Goal: Task Accomplishment & Management: Manage account settings

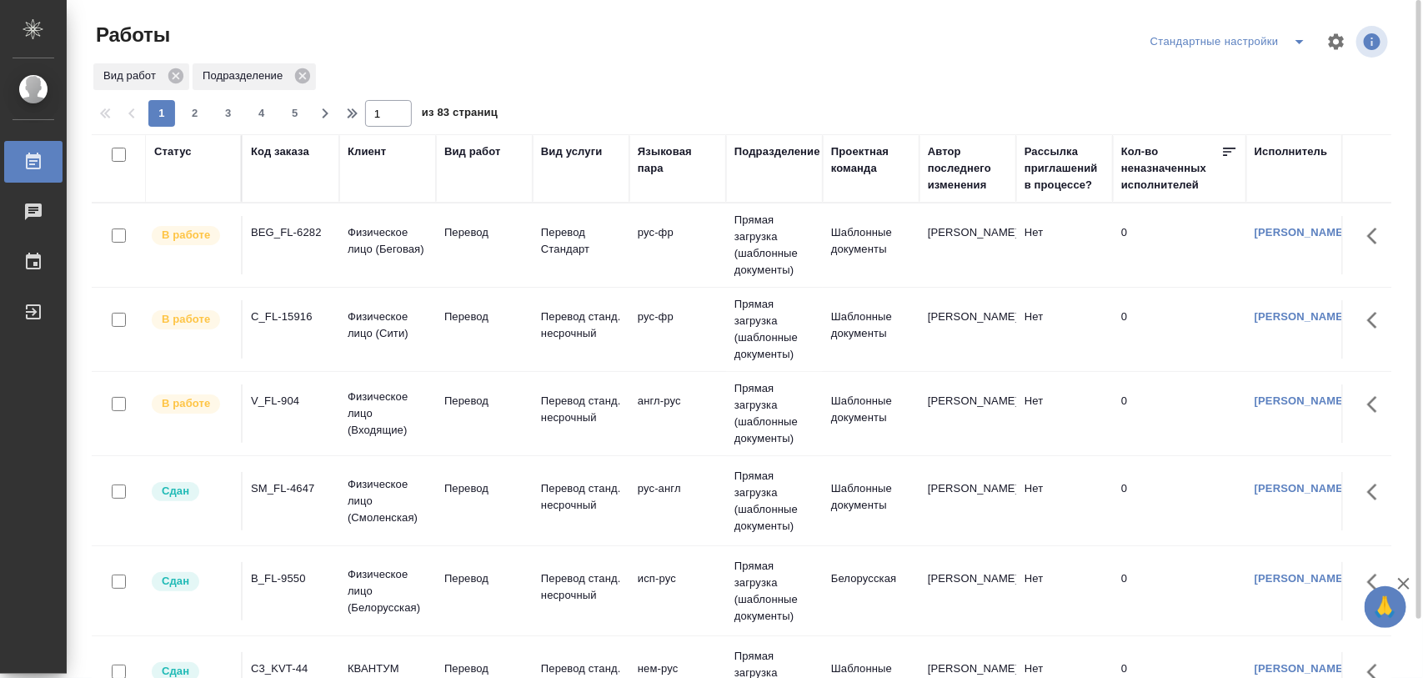
click at [290, 402] on div "V_FL-904" at bounding box center [291, 401] width 80 height 17
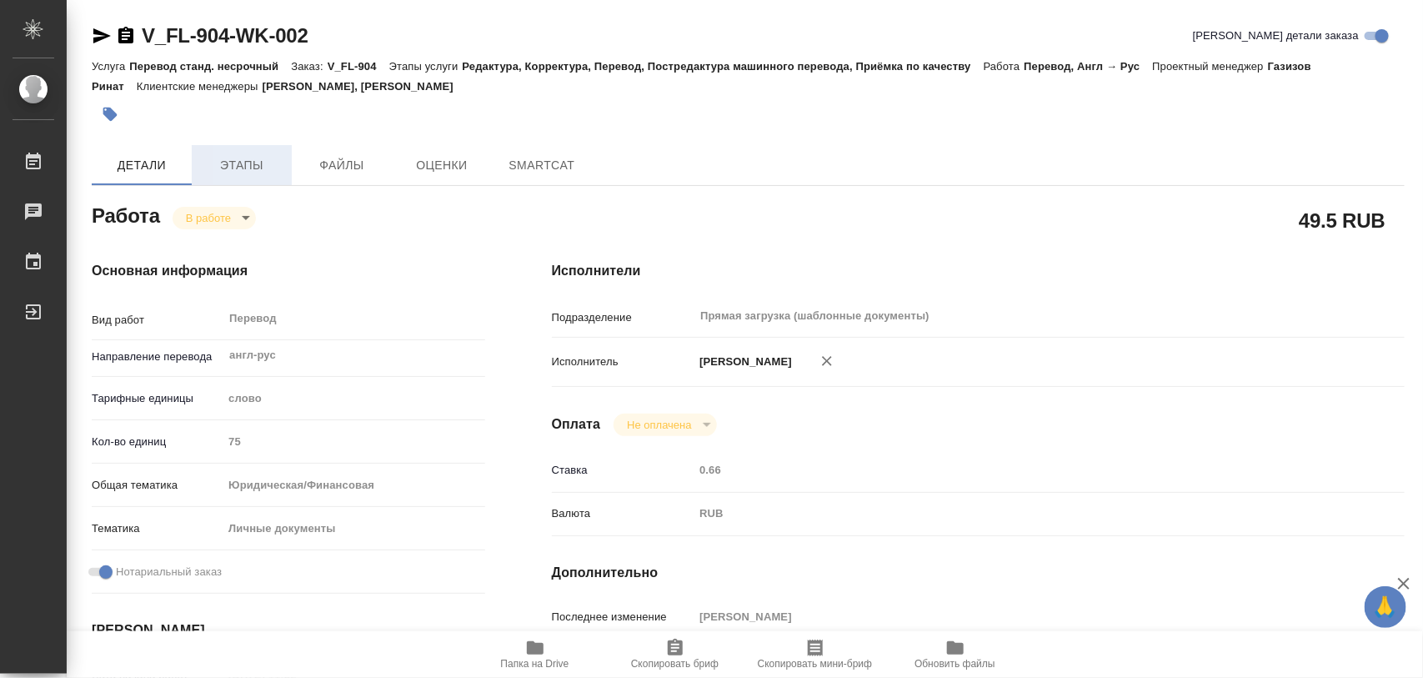
type textarea "x"
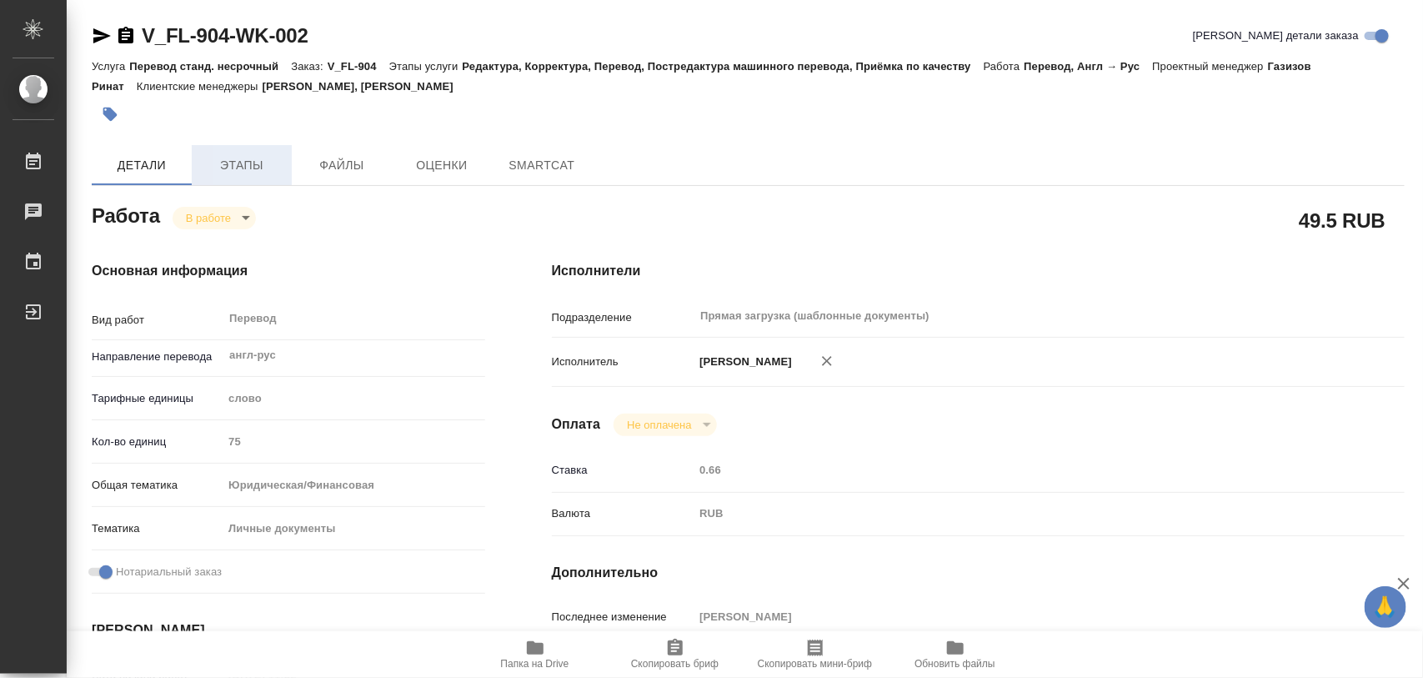
type textarea "x"
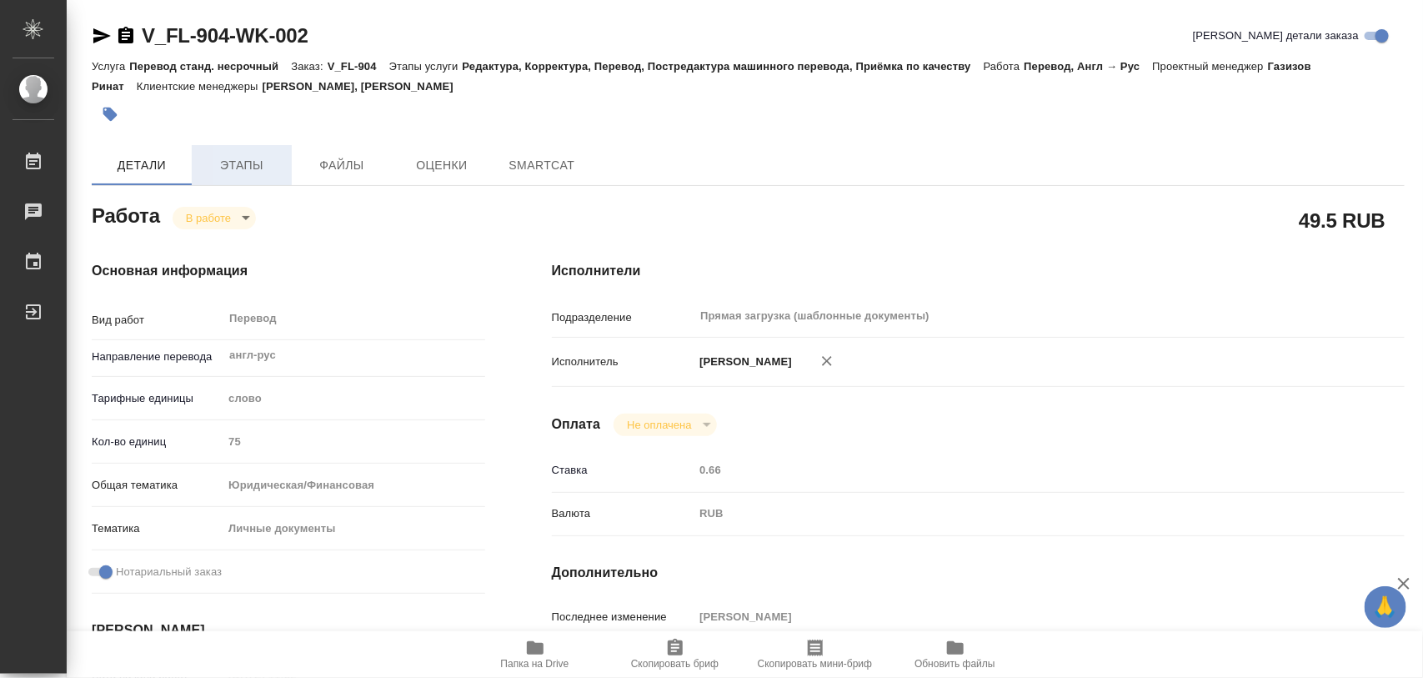
type textarea "x"
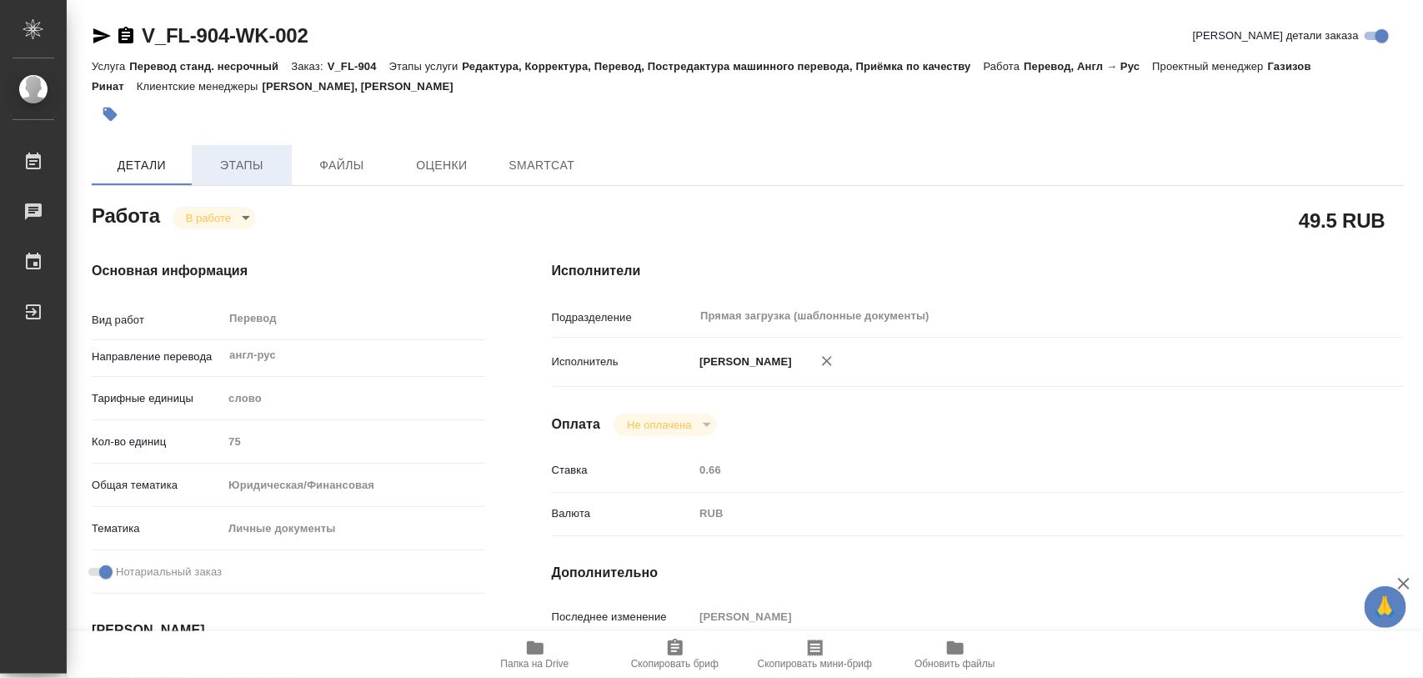
type textarea "x"
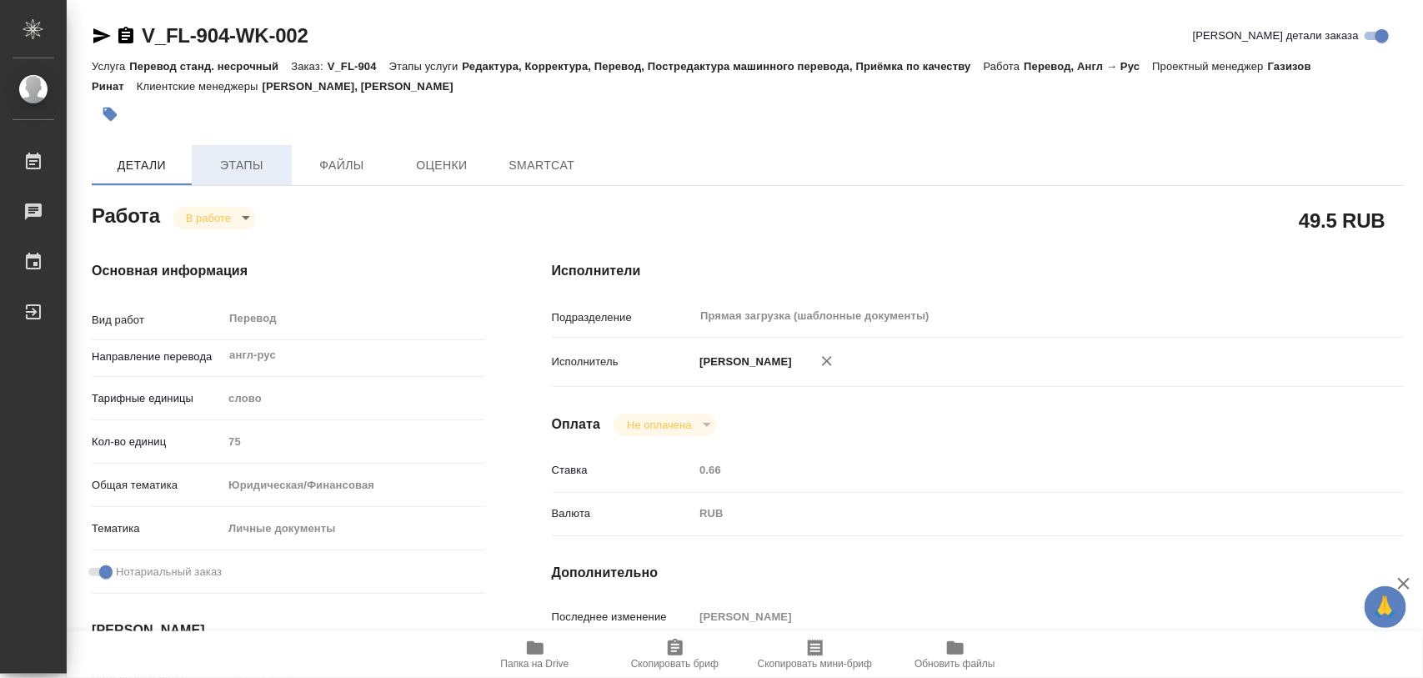
click at [248, 155] on span "Этапы" at bounding box center [242, 165] width 80 height 21
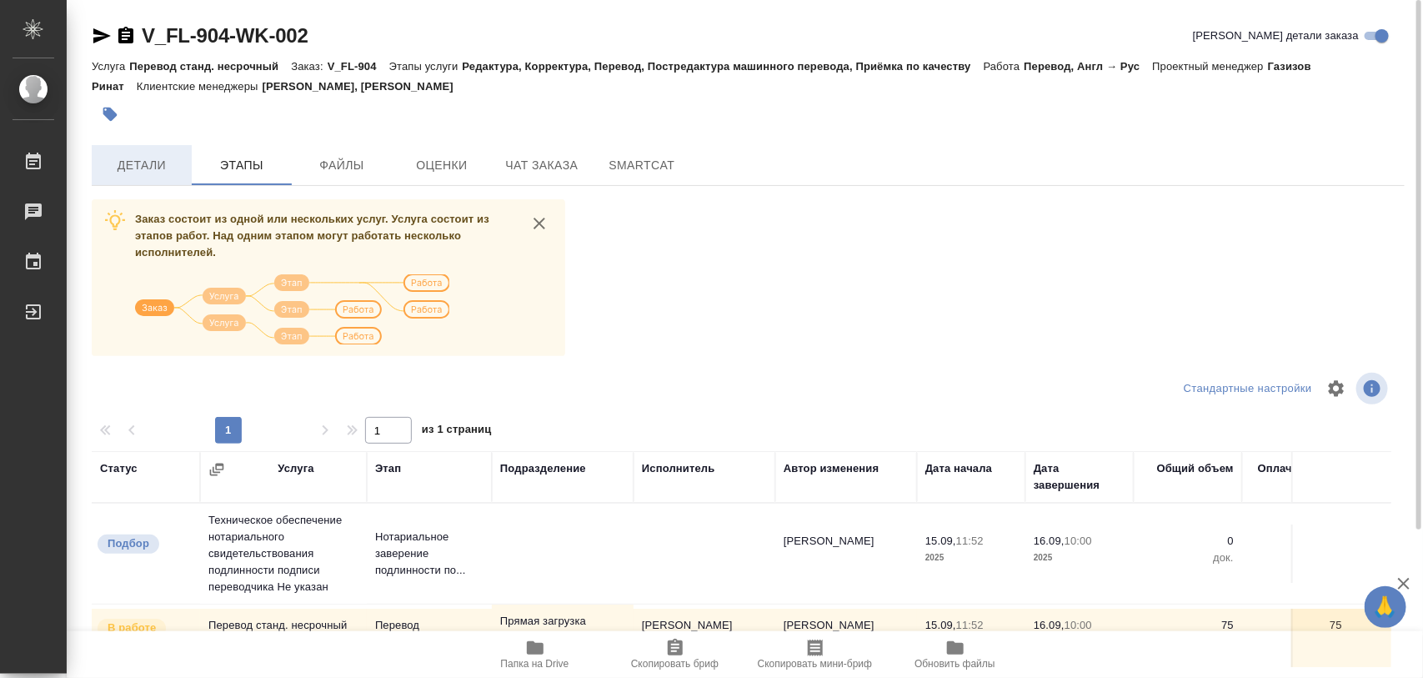
click at [156, 164] on span "Детали" at bounding box center [142, 165] width 80 height 21
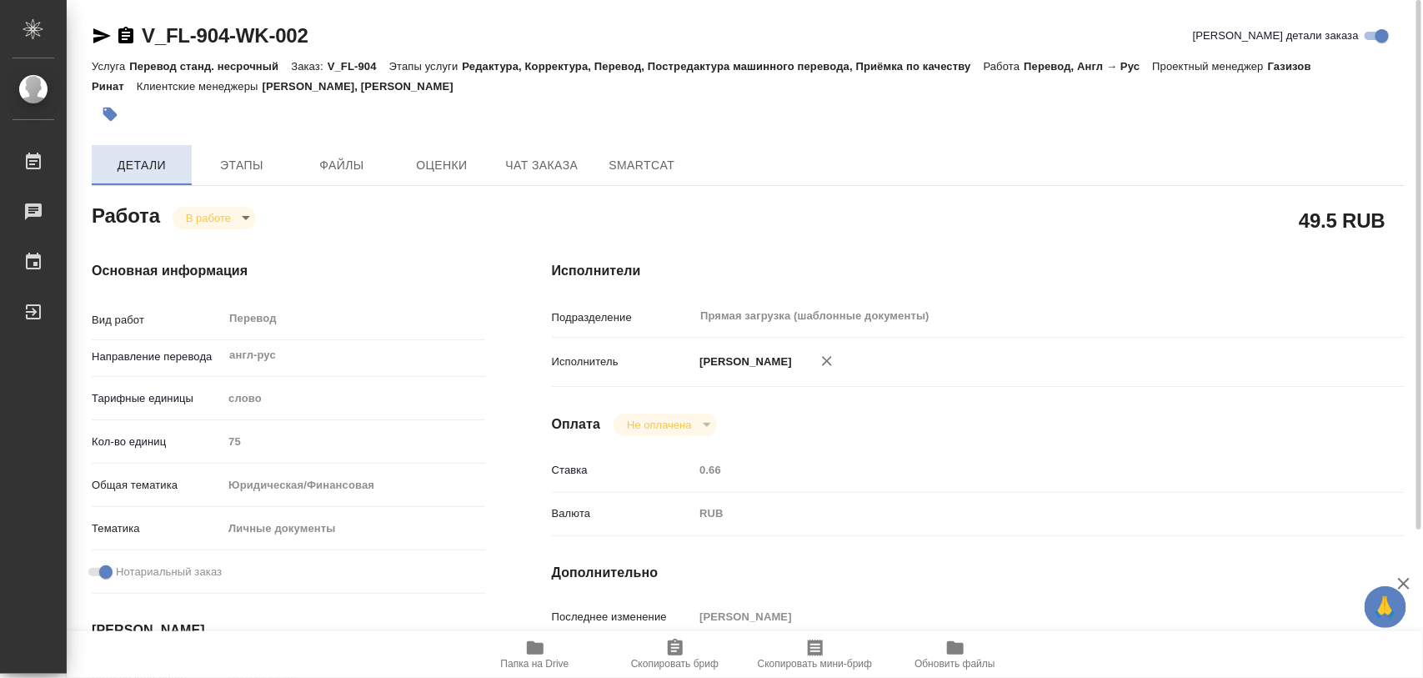
type textarea "x"
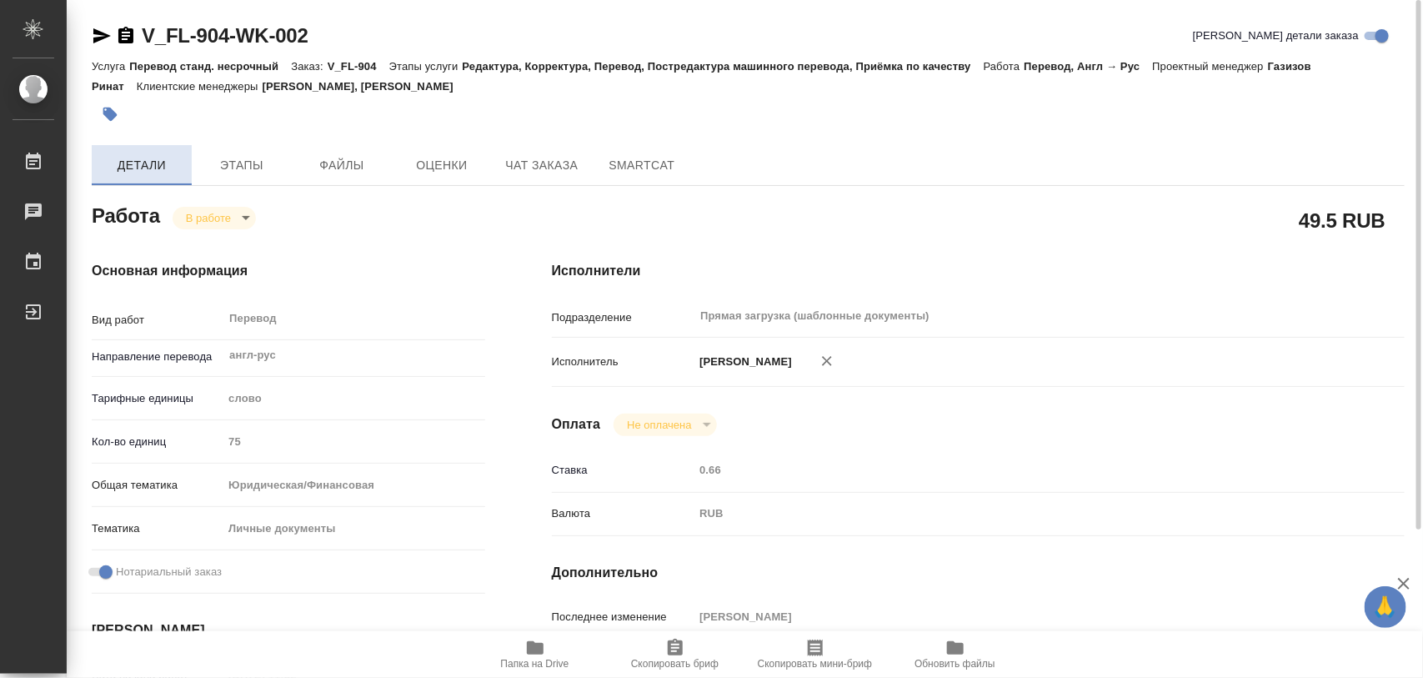
type textarea "x"
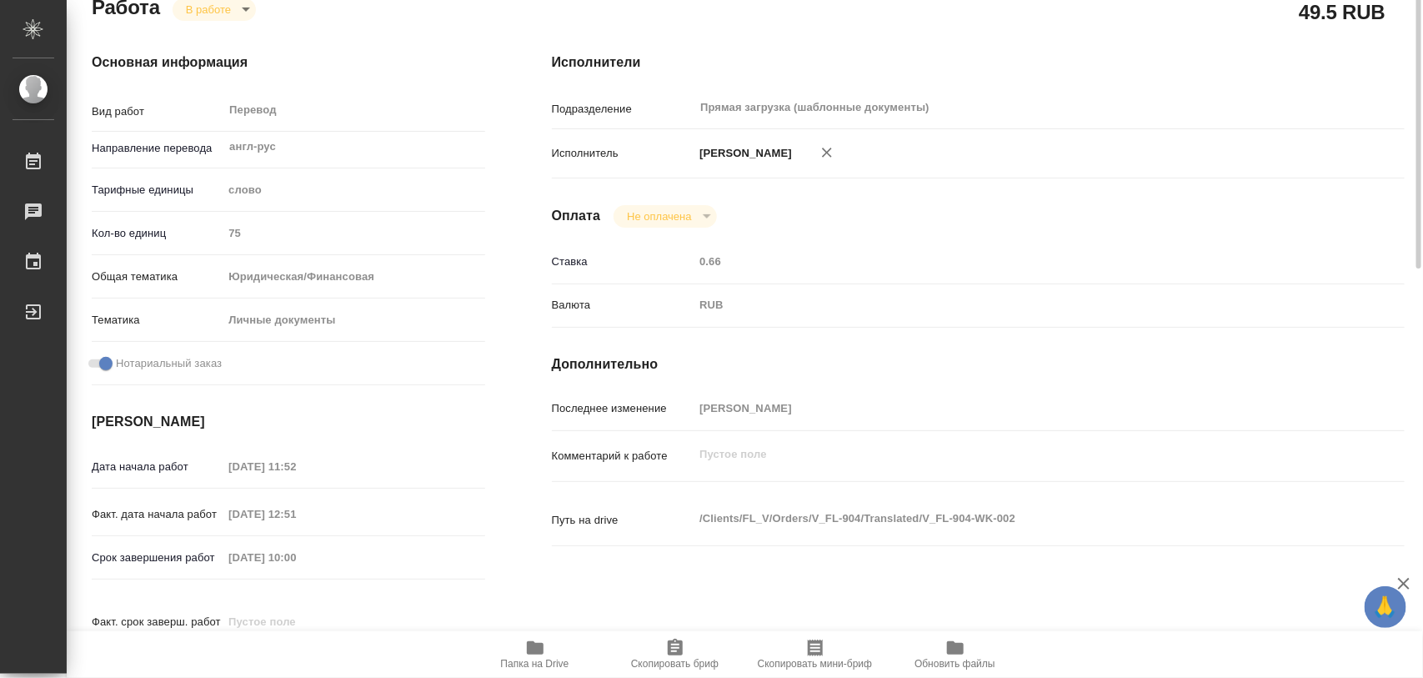
type textarea "x"
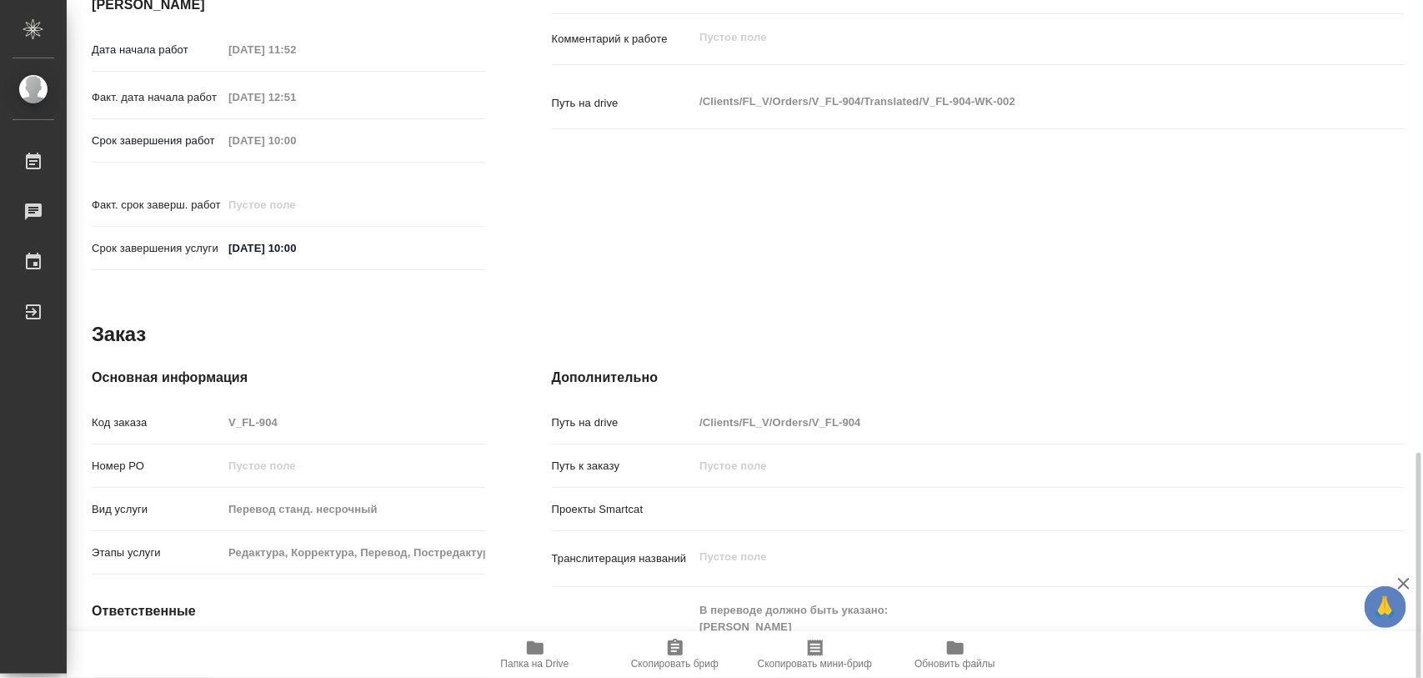
scroll to position [729, 0]
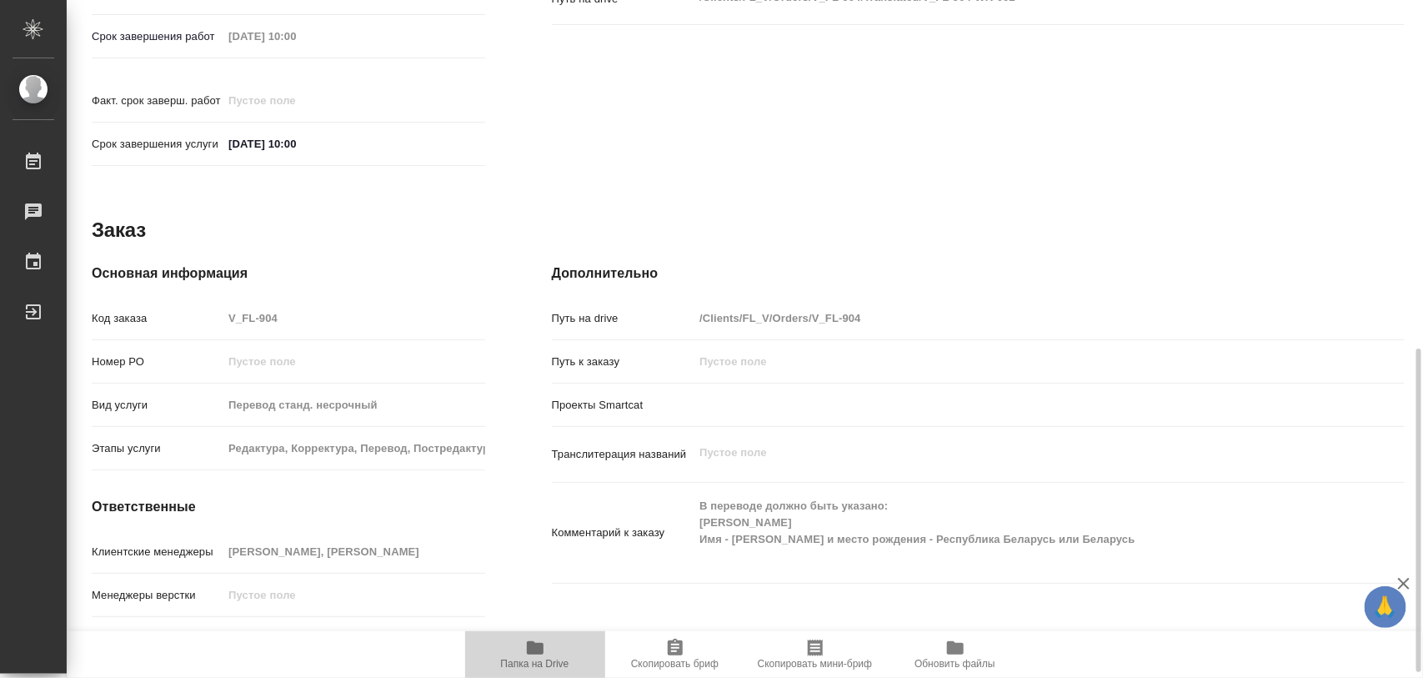
click at [544, 648] on span "Папка на Drive" at bounding box center [535, 654] width 120 height 32
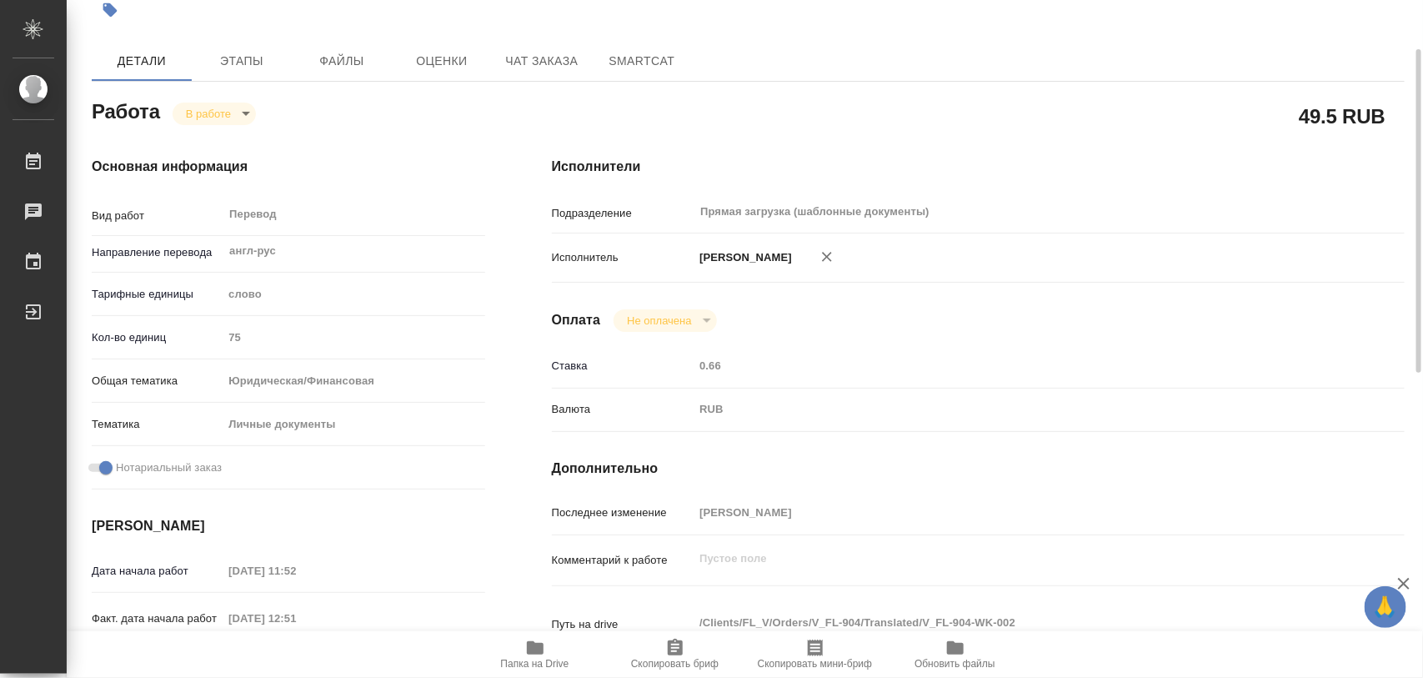
scroll to position [0, 0]
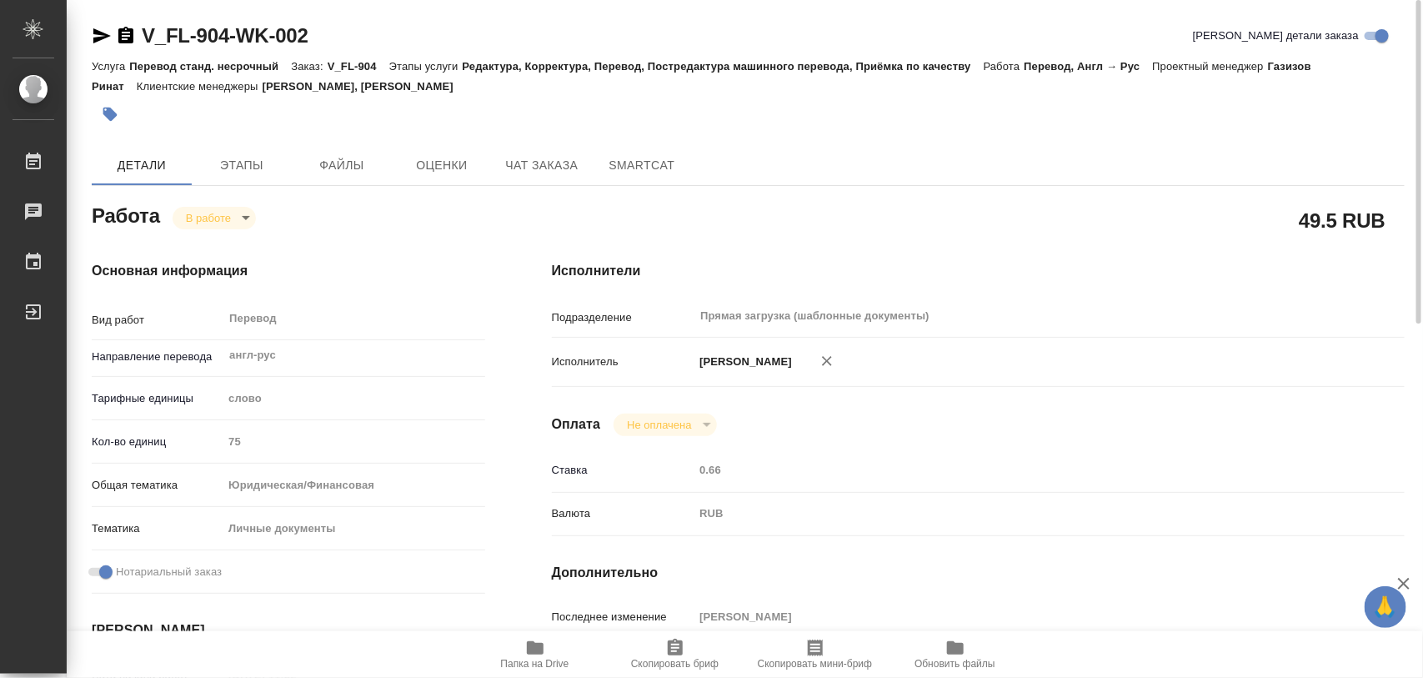
click at [246, 215] on body "🙏 .cls-1 fill:#fff; AWATERA Iglakov Maksim Работы 0 Чаты График Выйти V_FL-904-…" at bounding box center [711, 339] width 1423 height 678
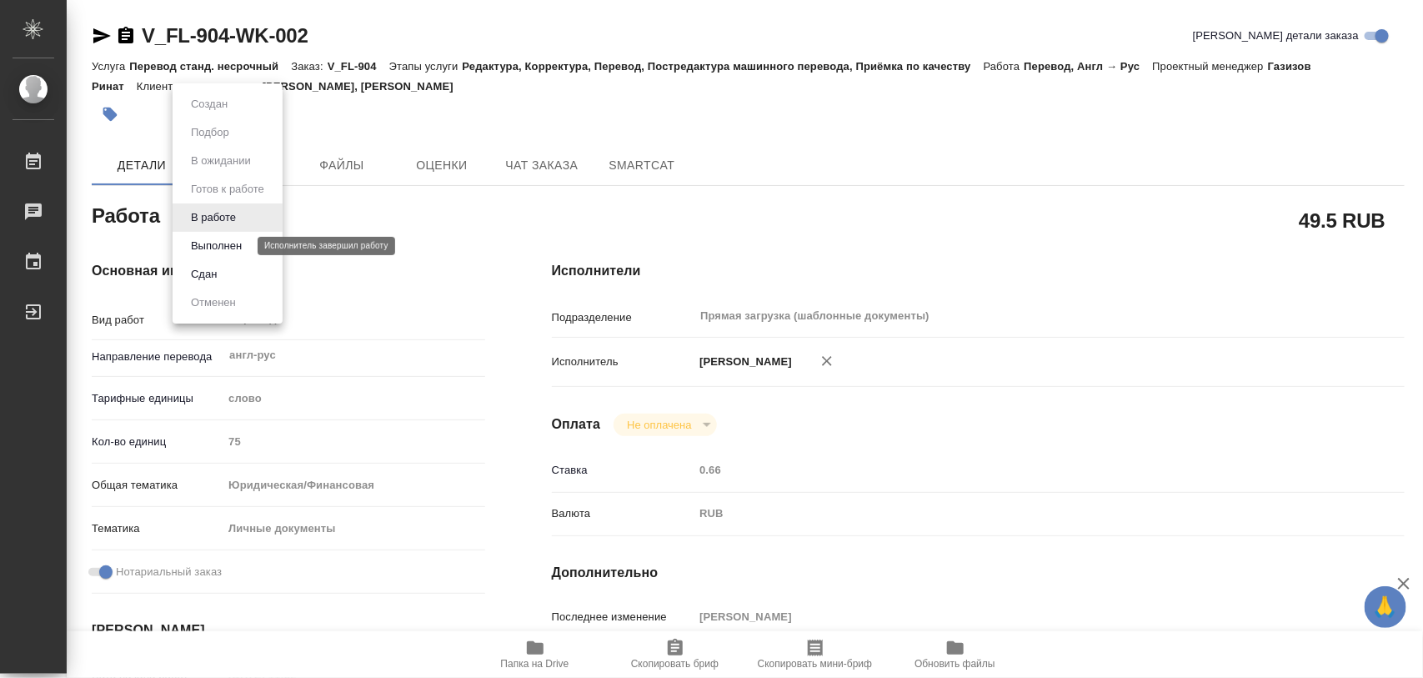
click at [219, 250] on button "Выполнен" at bounding box center [216, 246] width 61 height 18
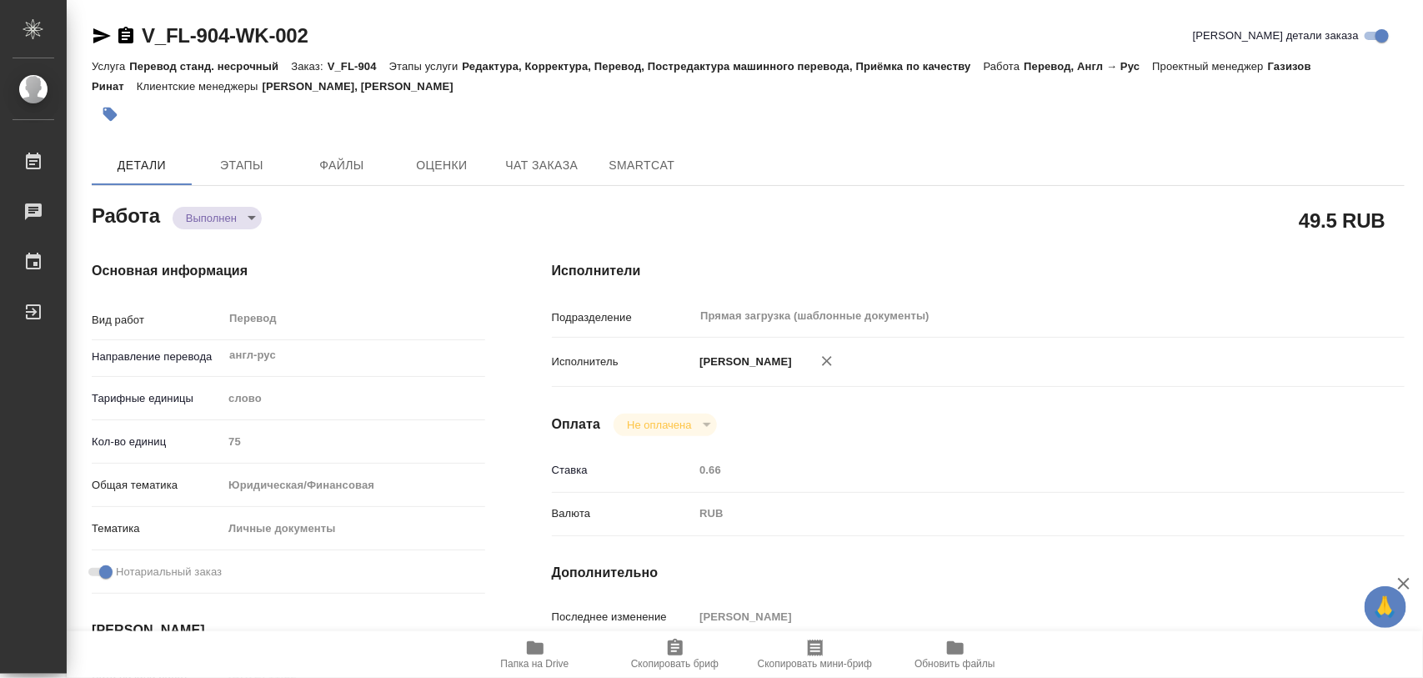
type textarea "x"
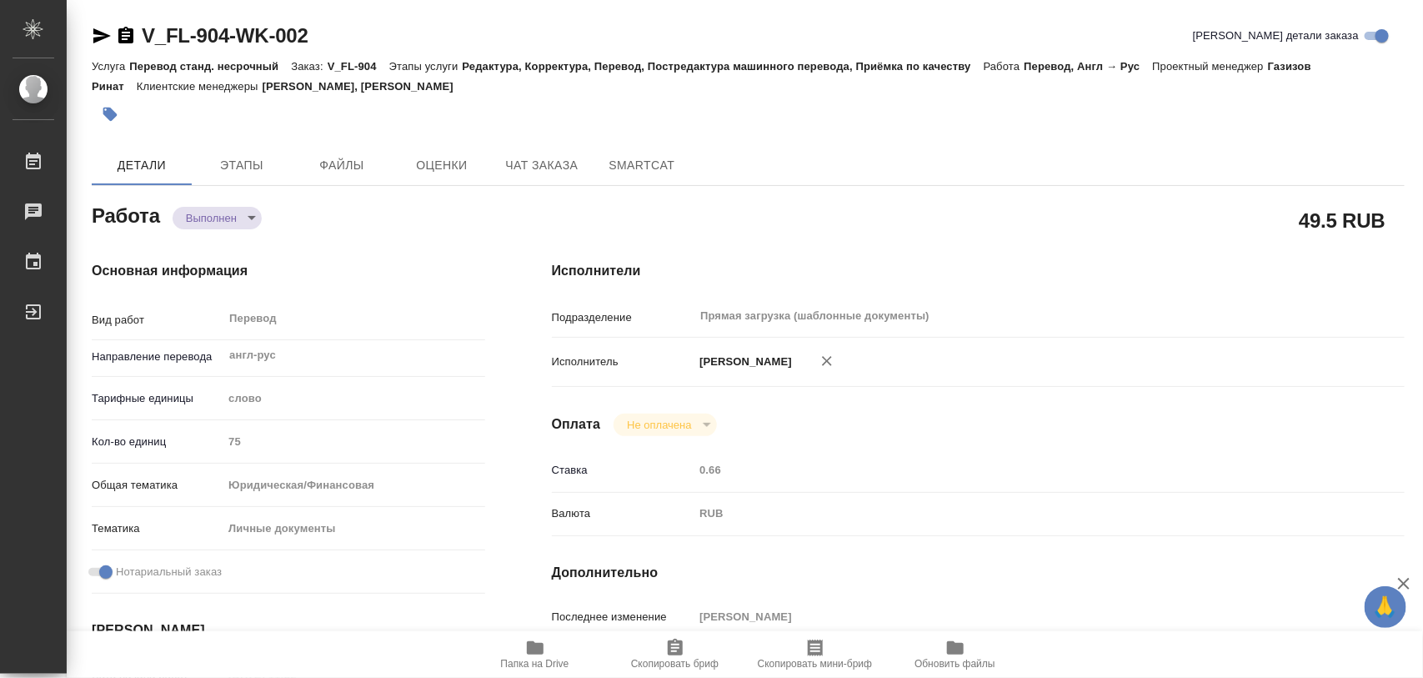
type textarea "x"
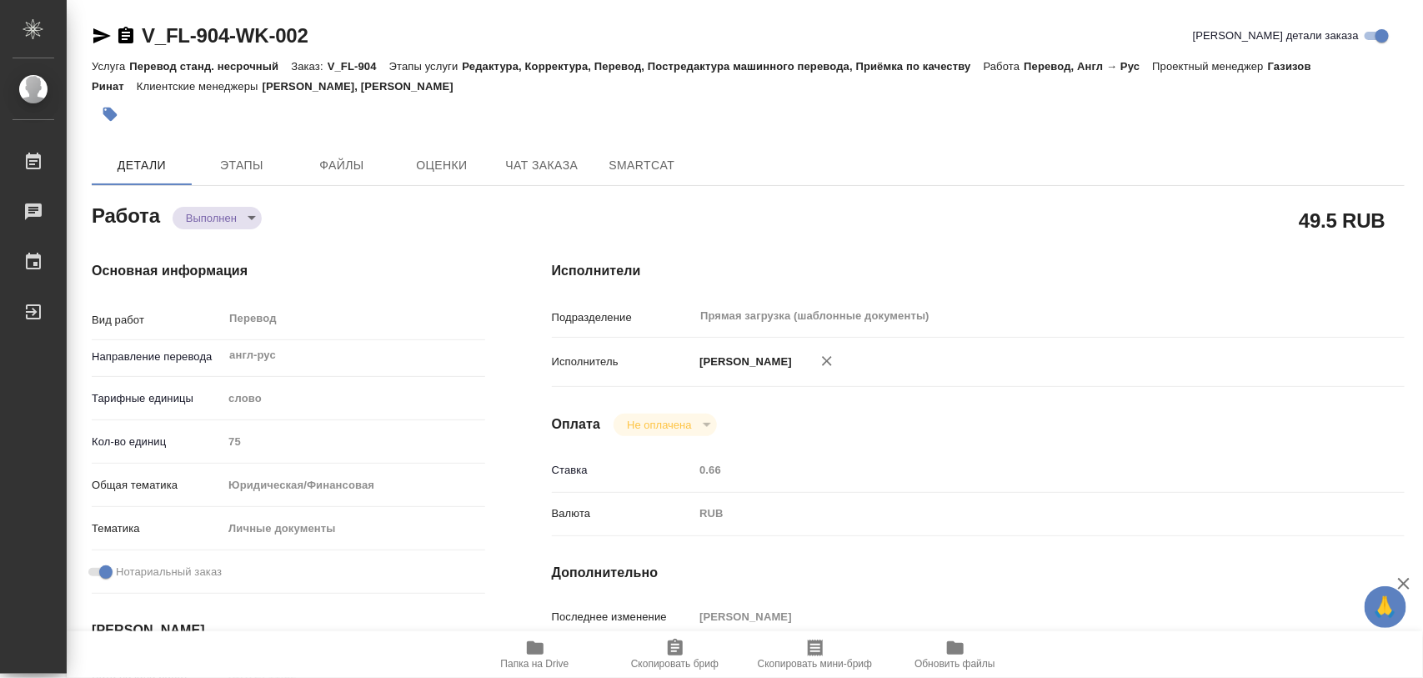
type textarea "x"
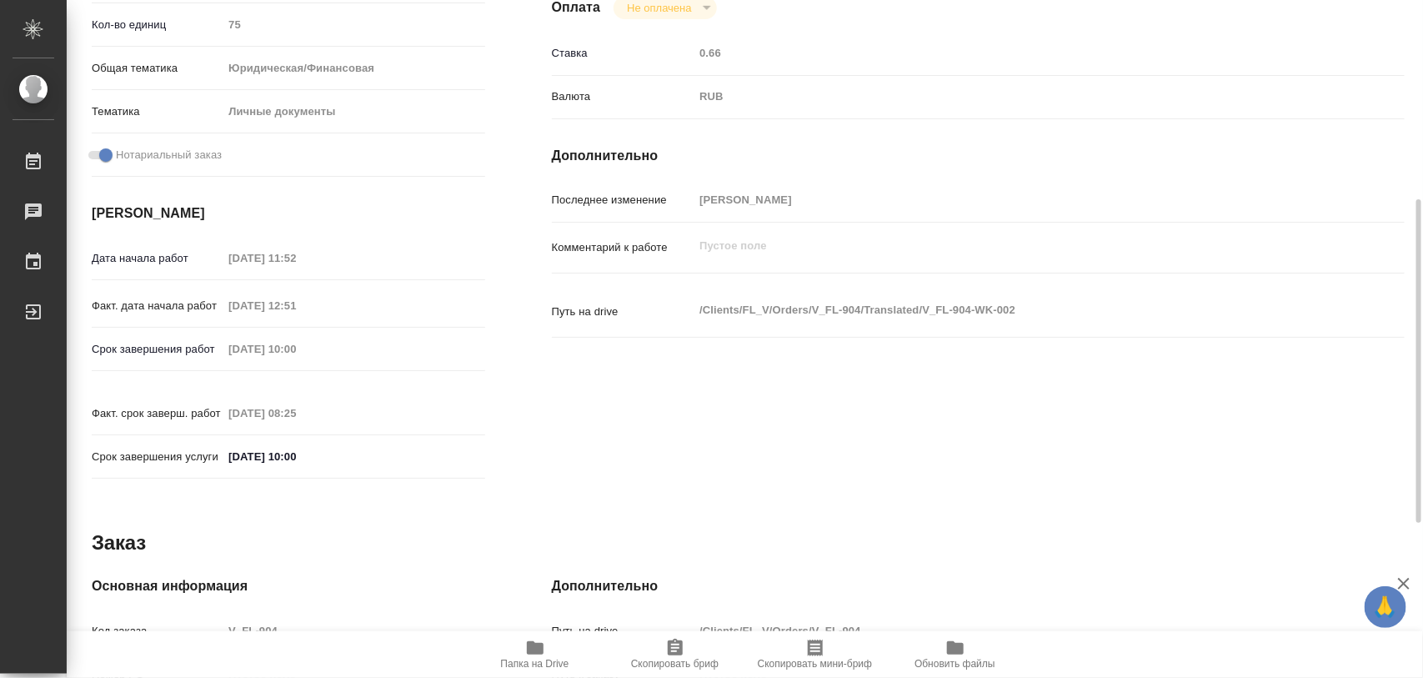
scroll to position [743, 0]
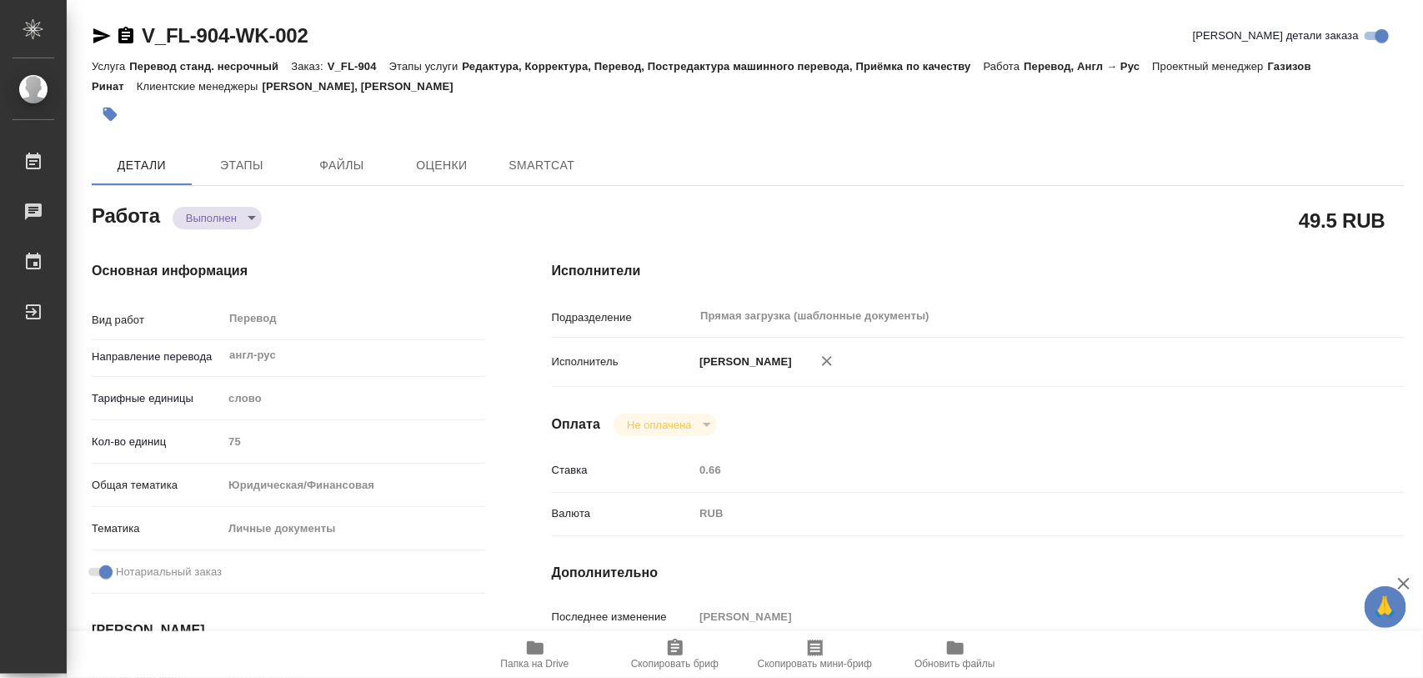
type textarea "x"
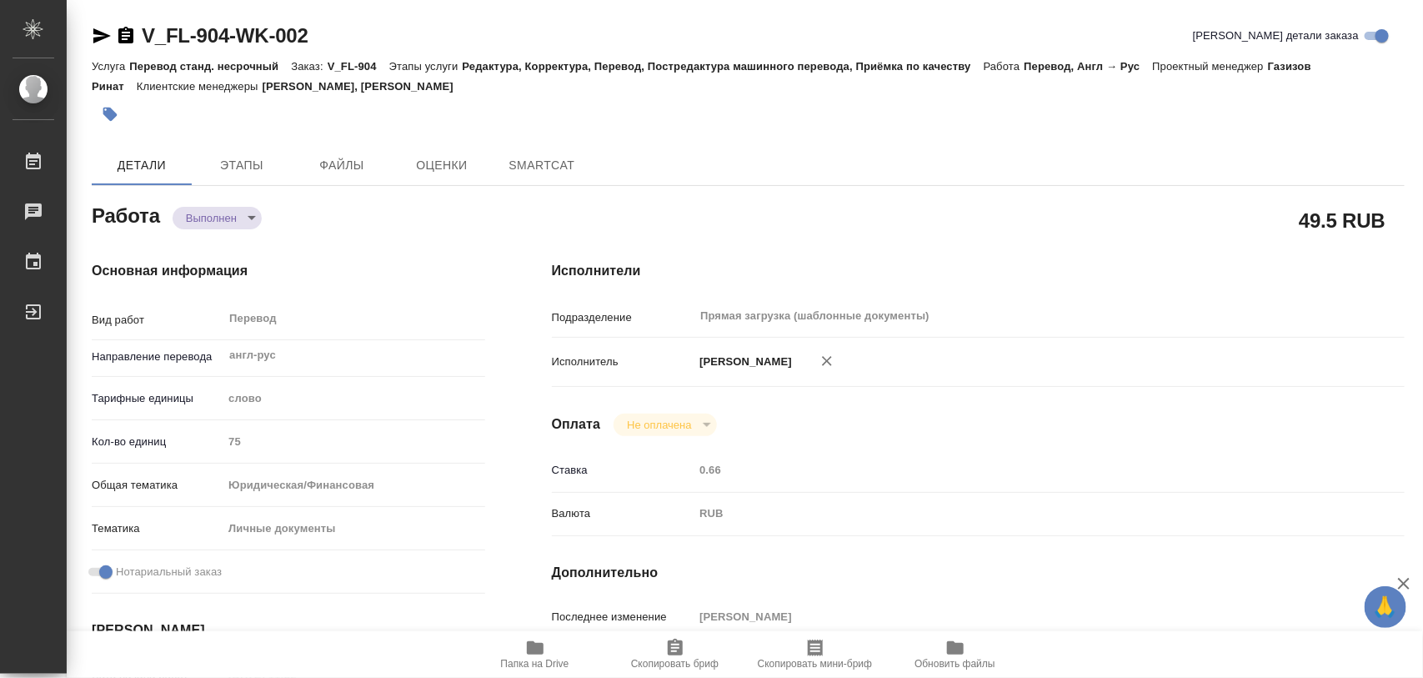
type textarea "x"
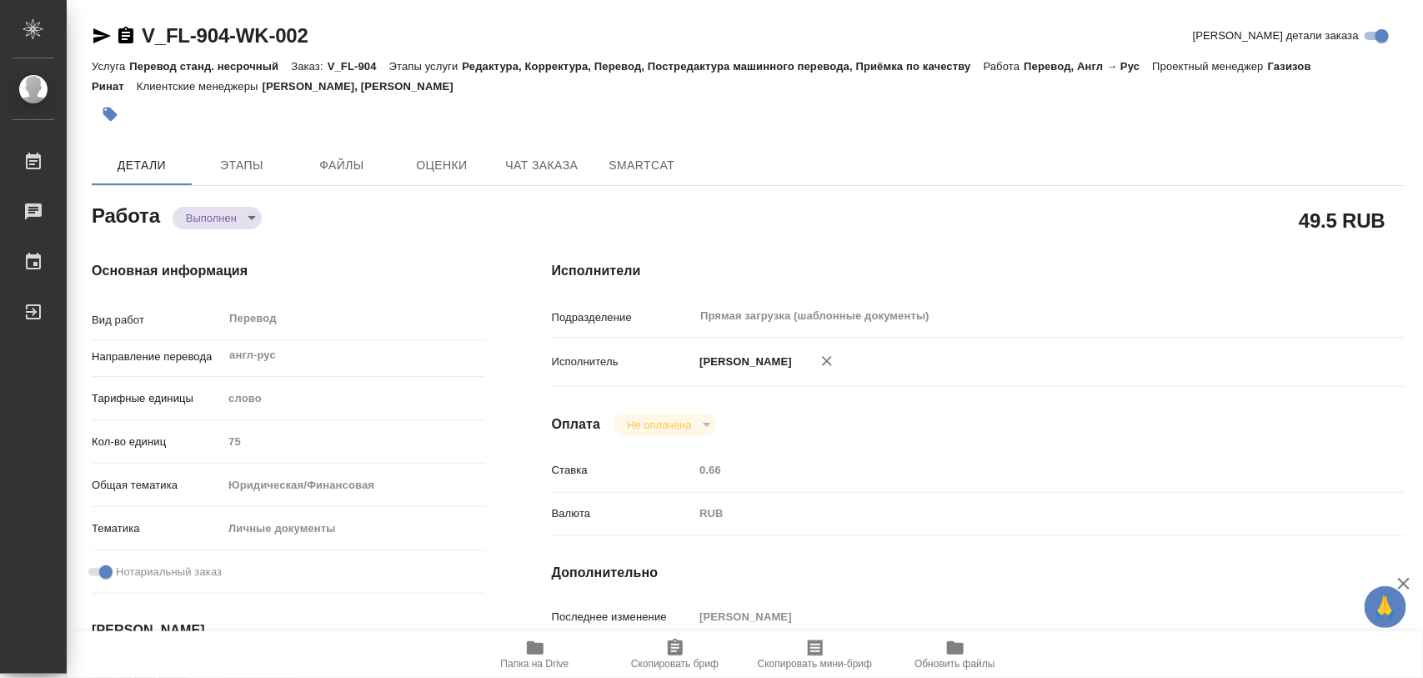
type textarea "x"
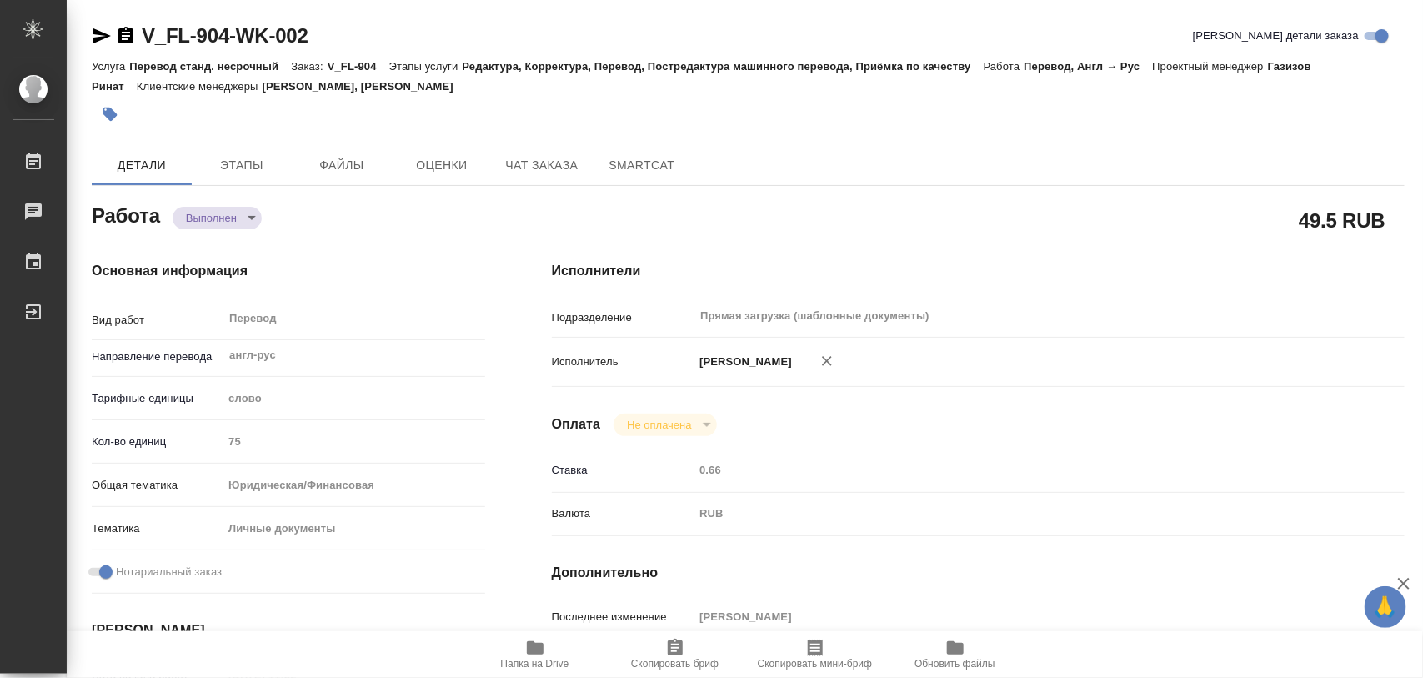
type textarea "x"
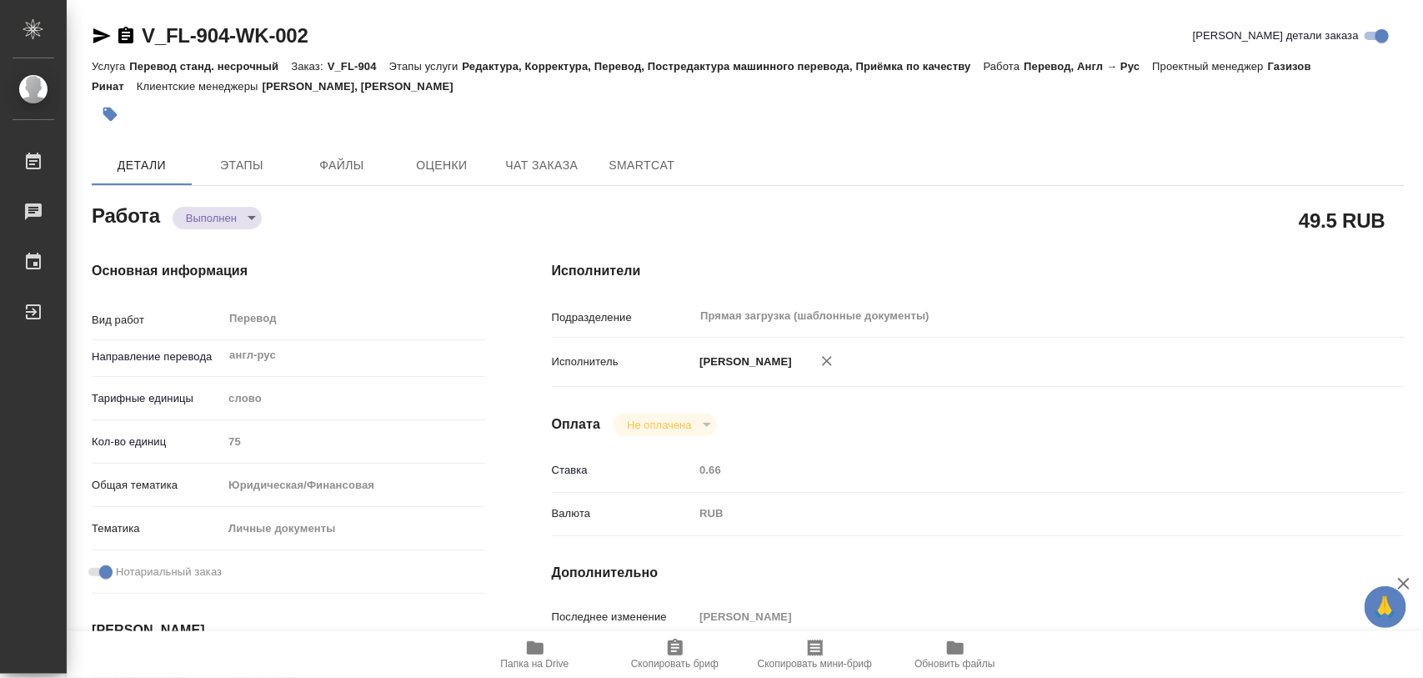
type textarea "x"
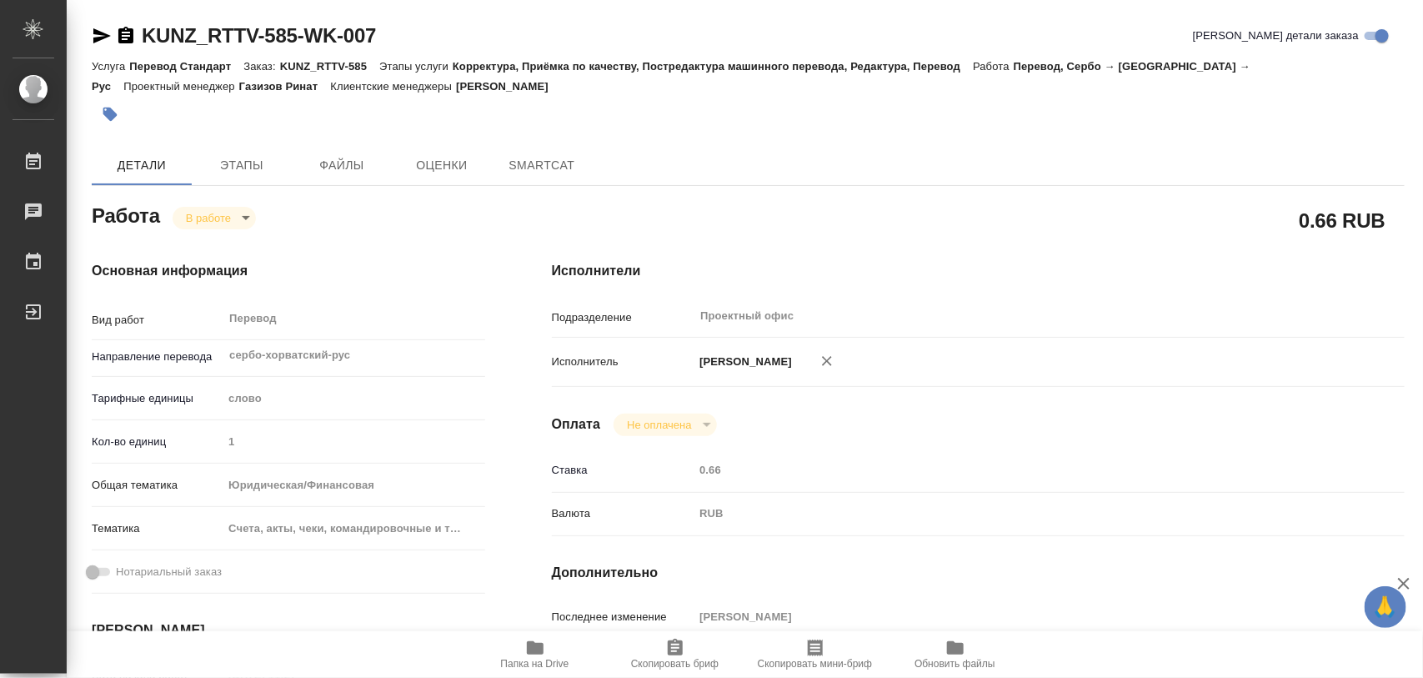
type textarea "x"
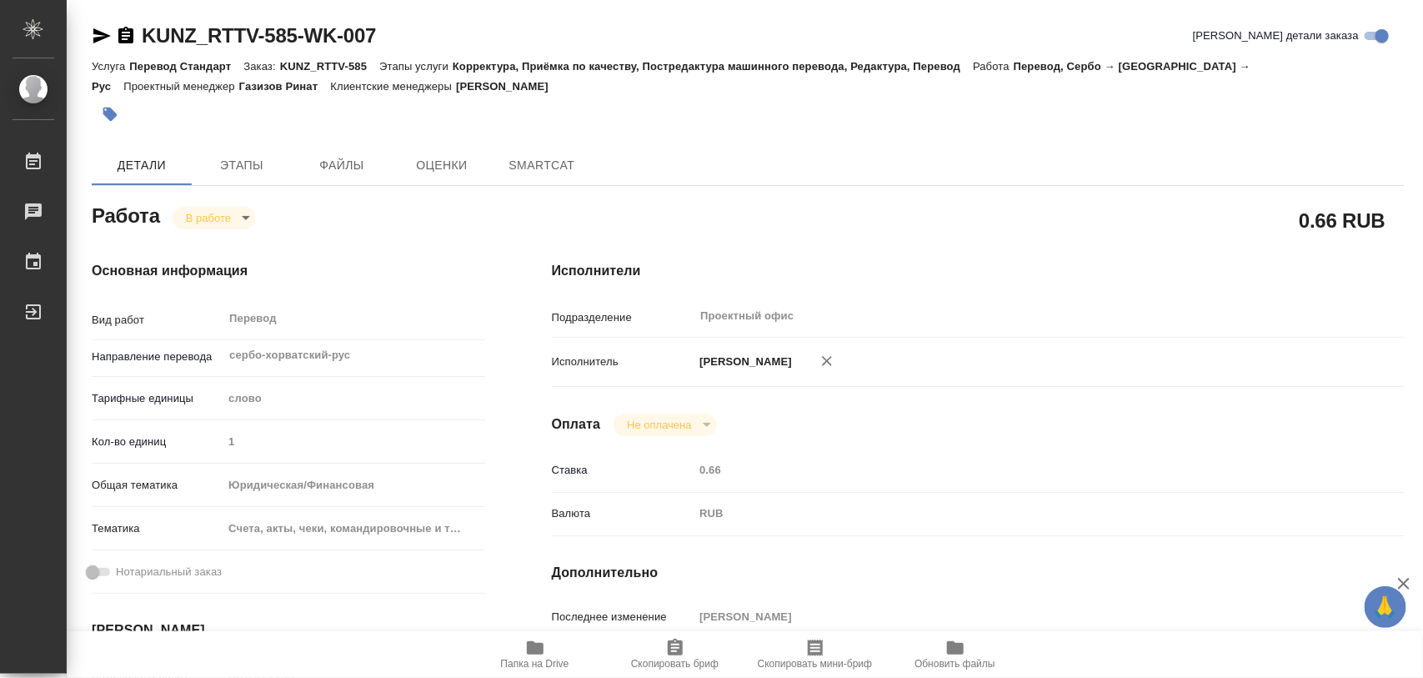
type textarea "x"
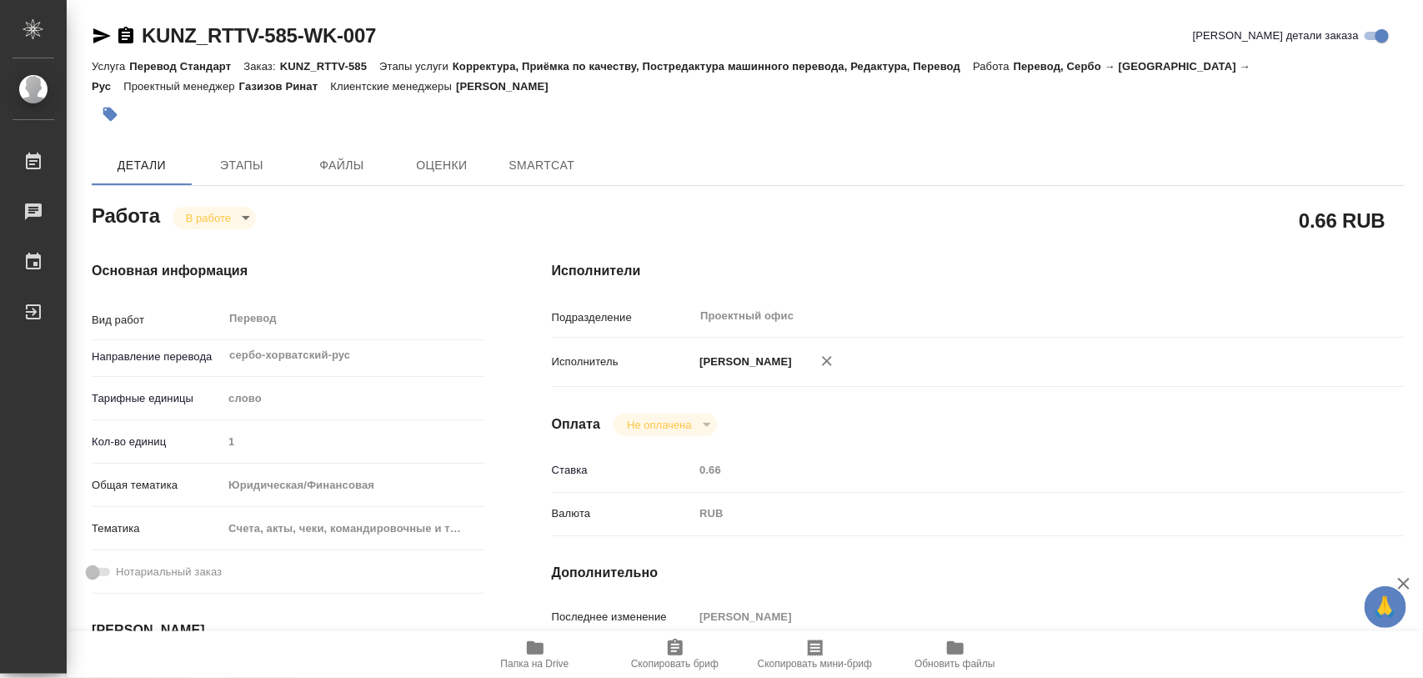
type textarea "x"
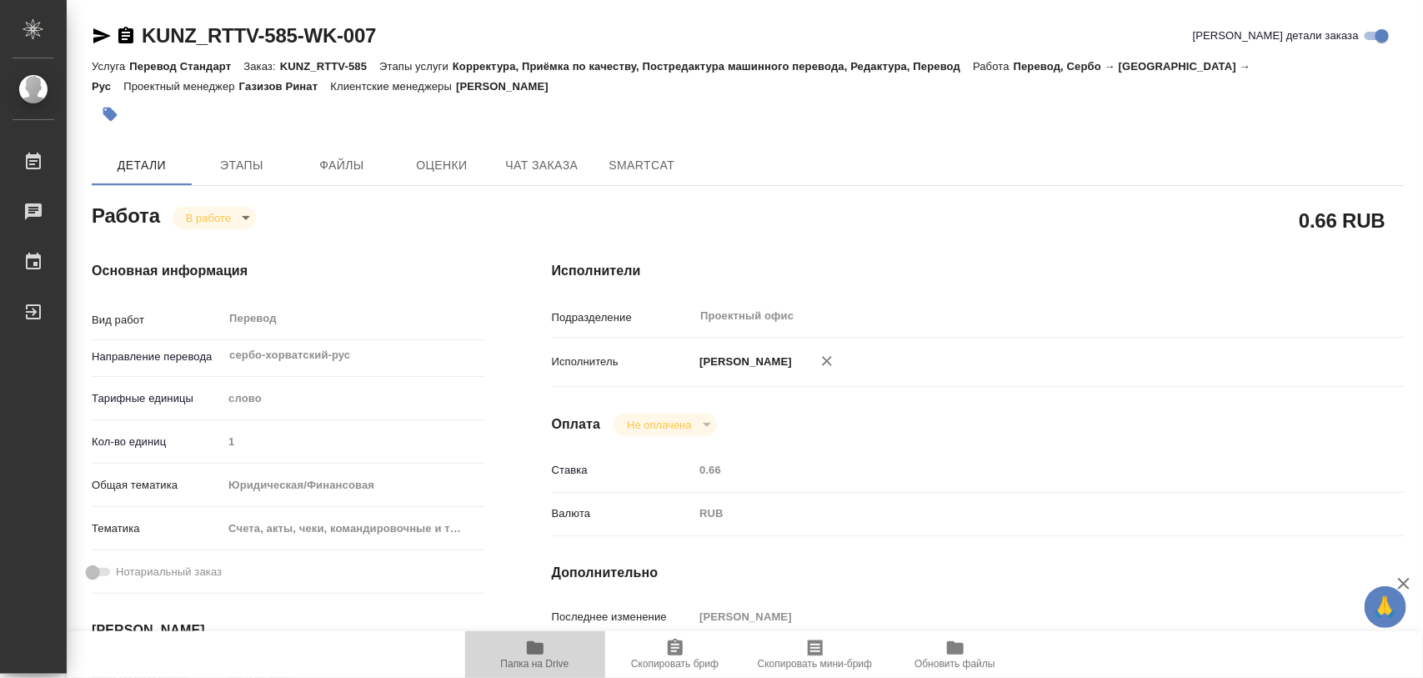
click at [538, 647] on icon "button" at bounding box center [535, 647] width 17 height 13
type textarea "x"
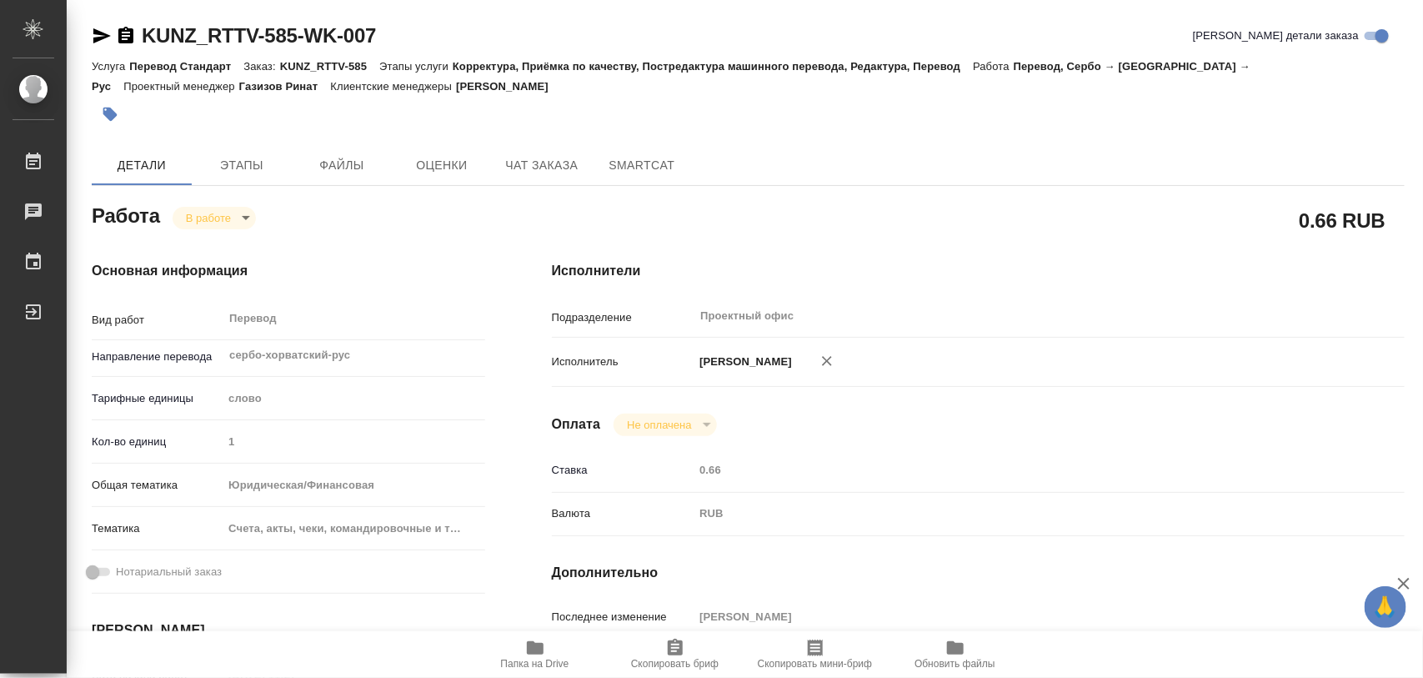
type textarea "x"
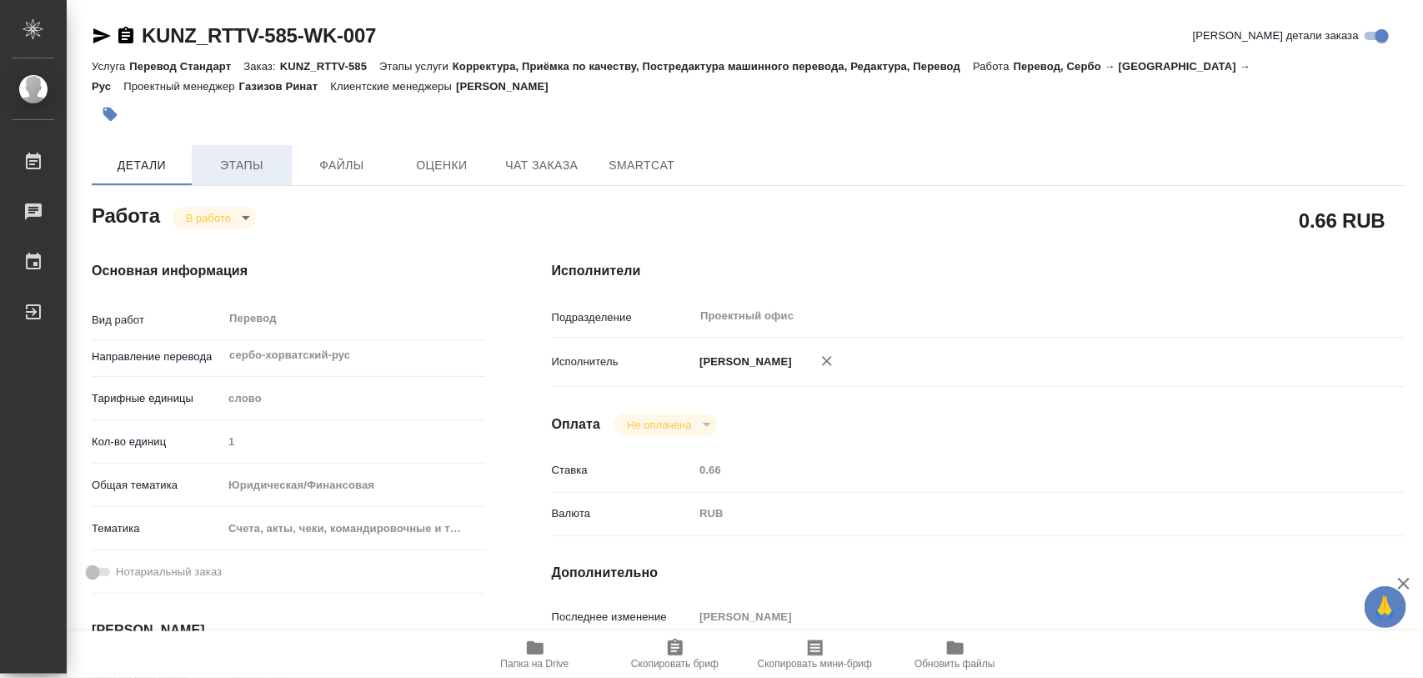
type textarea "x"
click at [234, 161] on span "Этапы" at bounding box center [242, 165] width 80 height 21
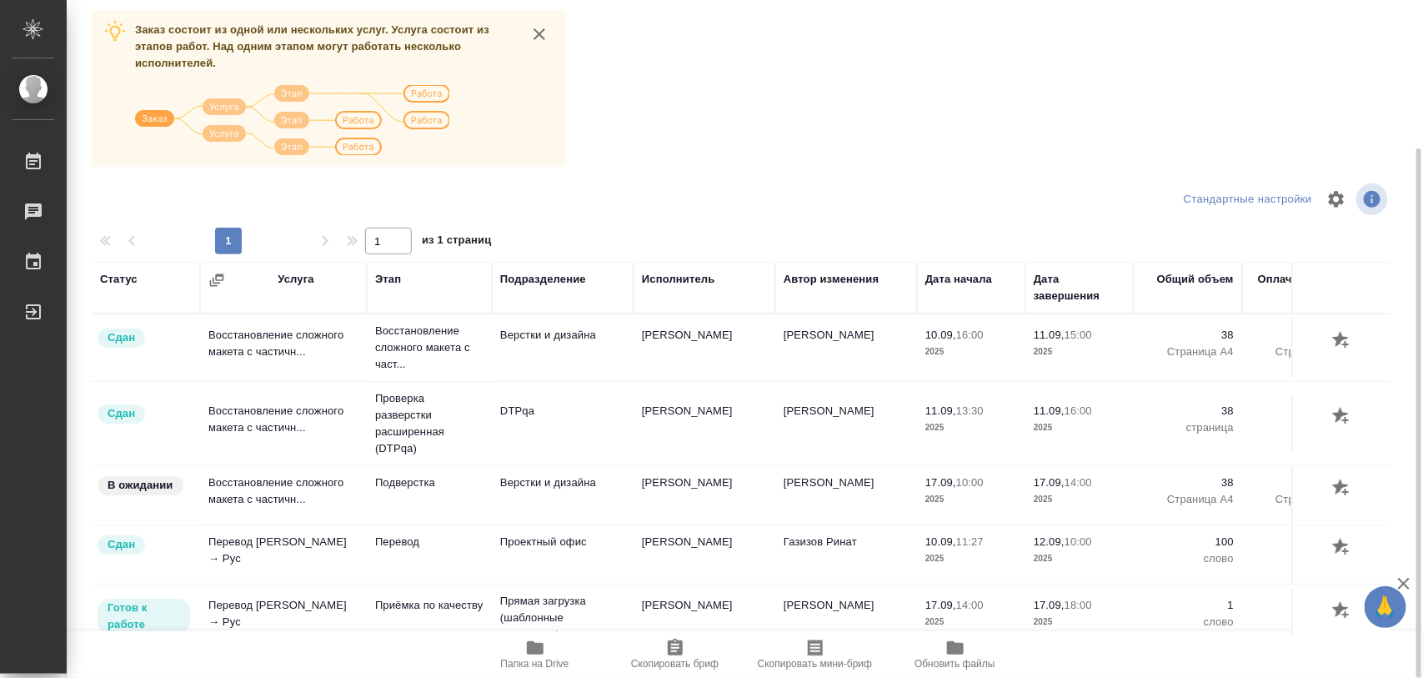
drag, startPoint x: 1422, startPoint y: 303, endPoint x: 1088, endPoint y: 175, distance: 357.7
click at [1407, 154] on div "KUNZ_RTTV-585-WK-007 Кратко детали заказа Услуга Перевод Стандарт Заказ: KUNZ_R…" at bounding box center [745, 339] width 1356 height 678
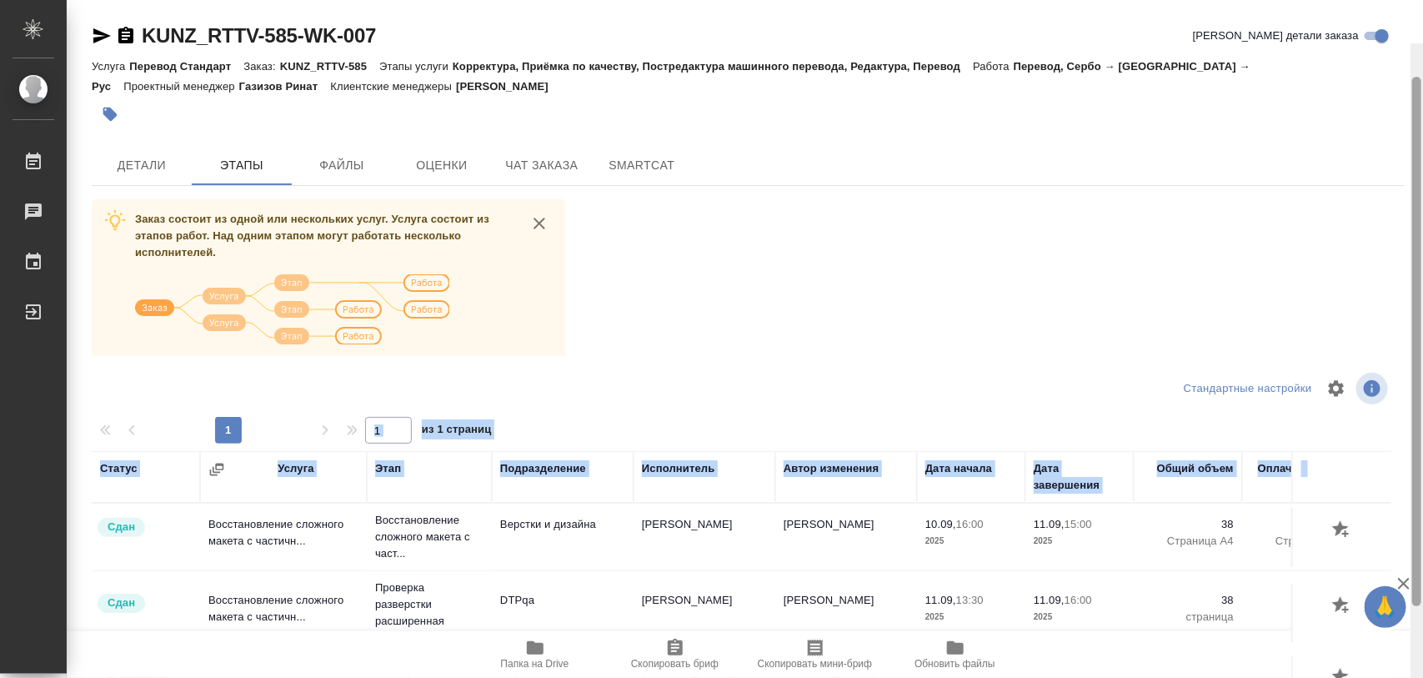
drag, startPoint x: 1414, startPoint y: 314, endPoint x: 1411, endPoint y: 113, distance: 200.9
click at [1422, 113] on div at bounding box center [1416, 382] width 13 height 678
click at [155, 165] on span "Детали" at bounding box center [142, 165] width 80 height 21
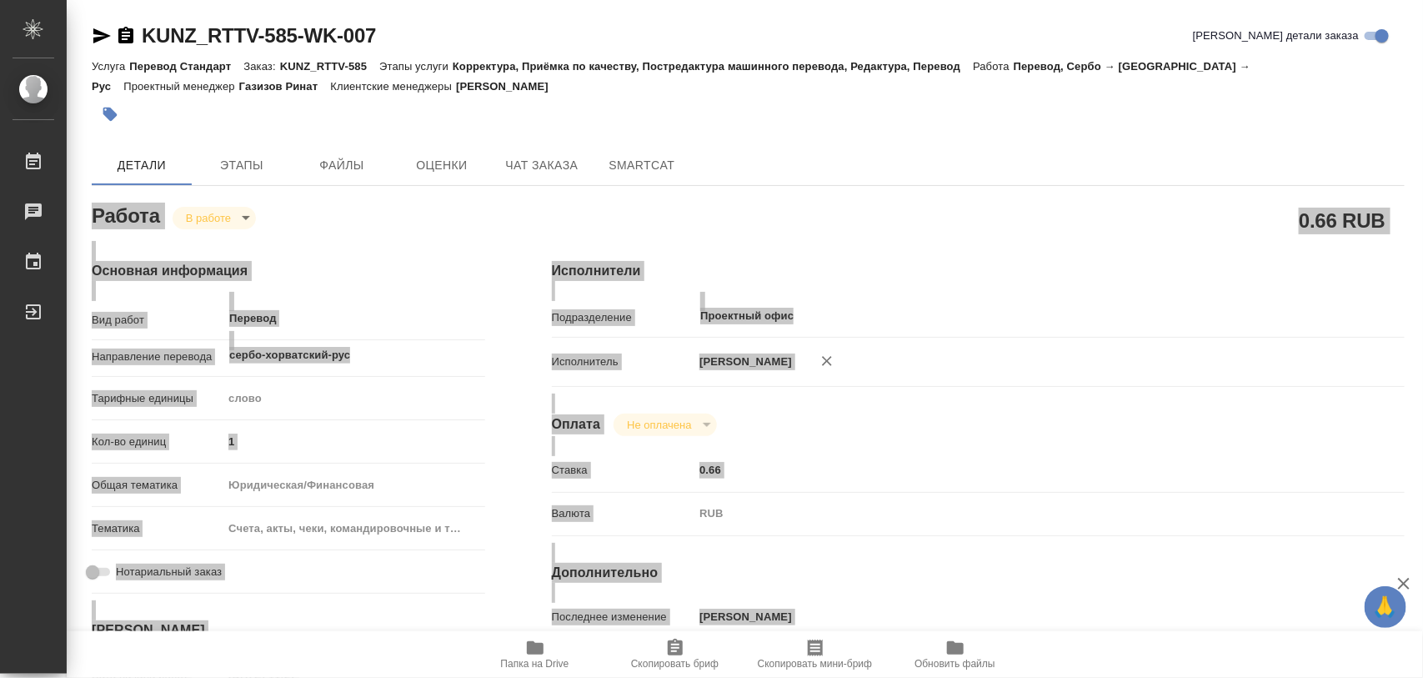
type textarea "x"
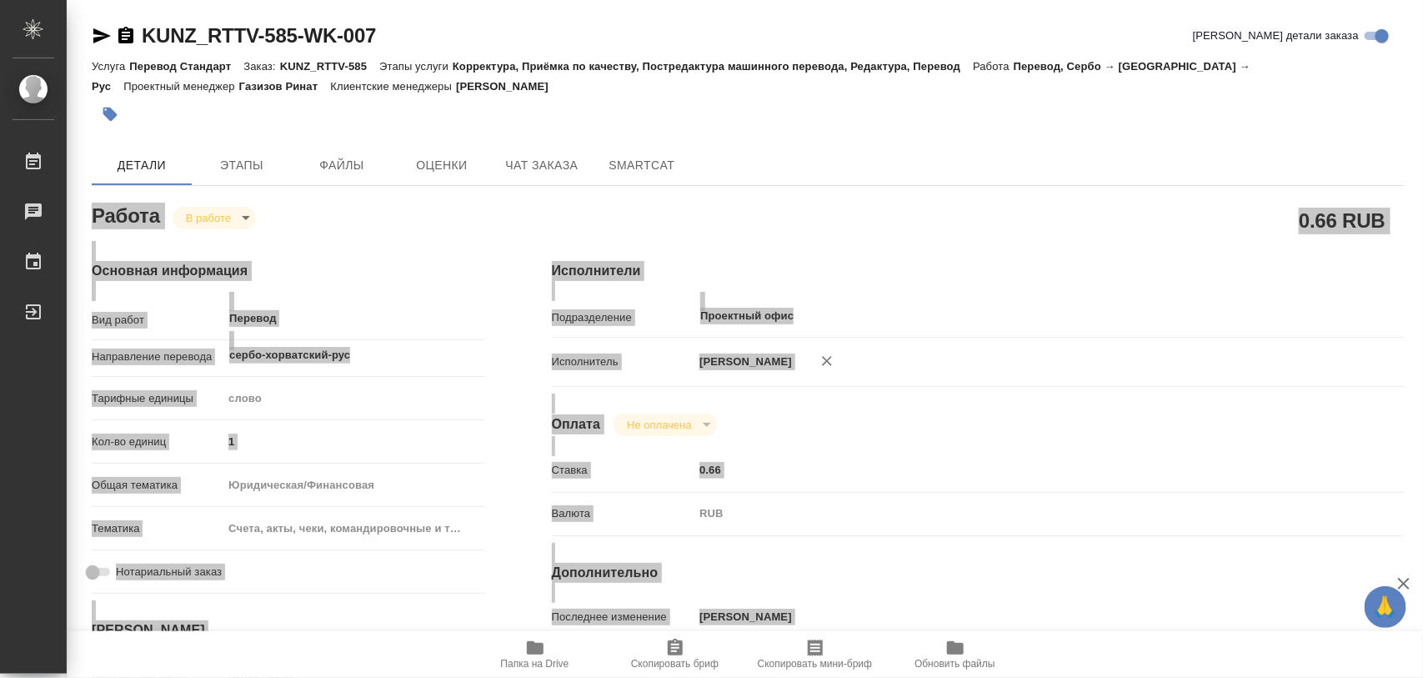
type textarea "x"
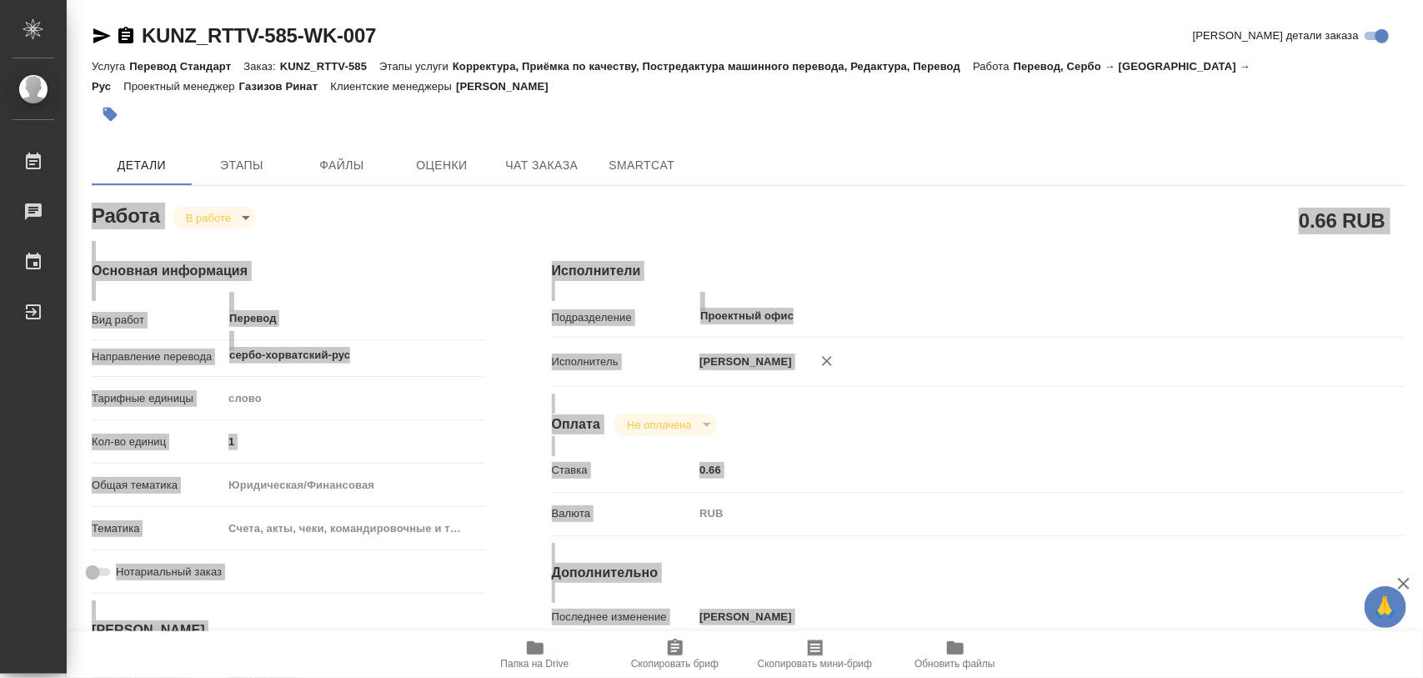
type textarea "x"
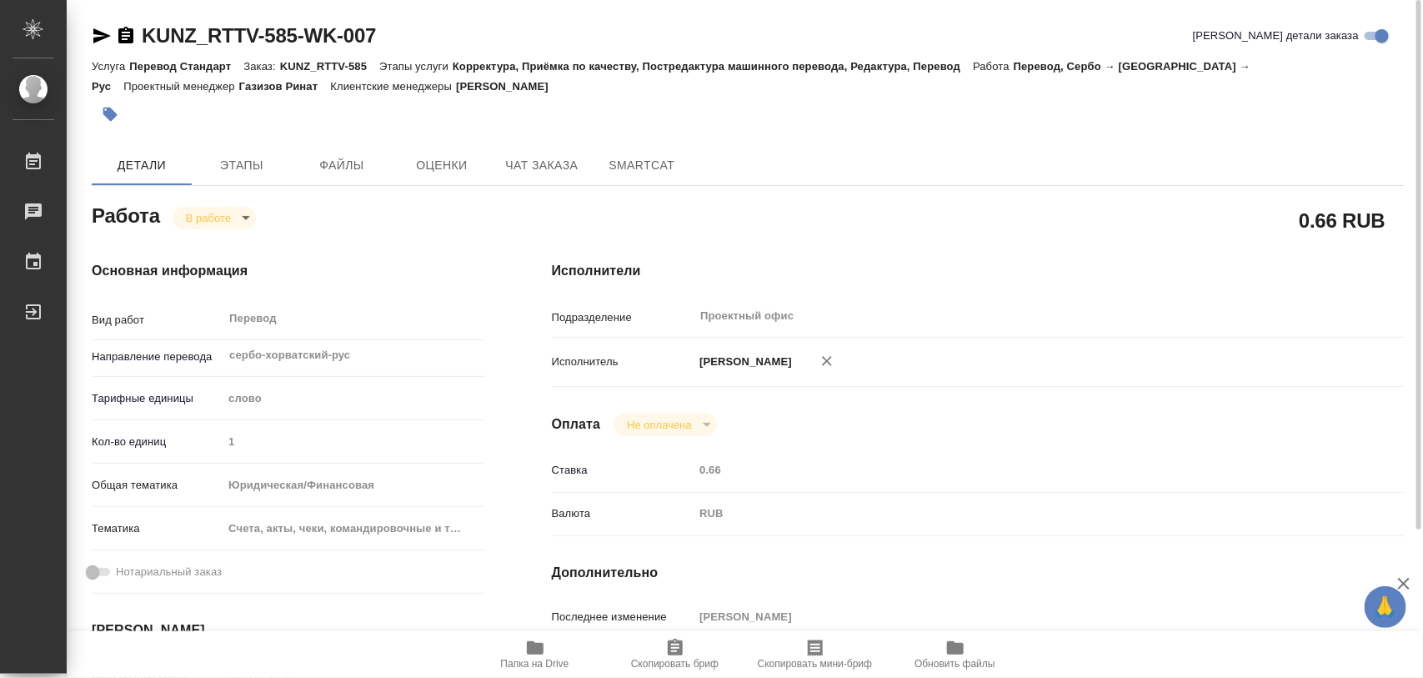
click at [478, 107] on div at bounding box center [529, 114] width 875 height 37
click at [542, 651] on icon "button" at bounding box center [535, 647] width 17 height 13
